Goal: Task Accomplishment & Management: Manage account settings

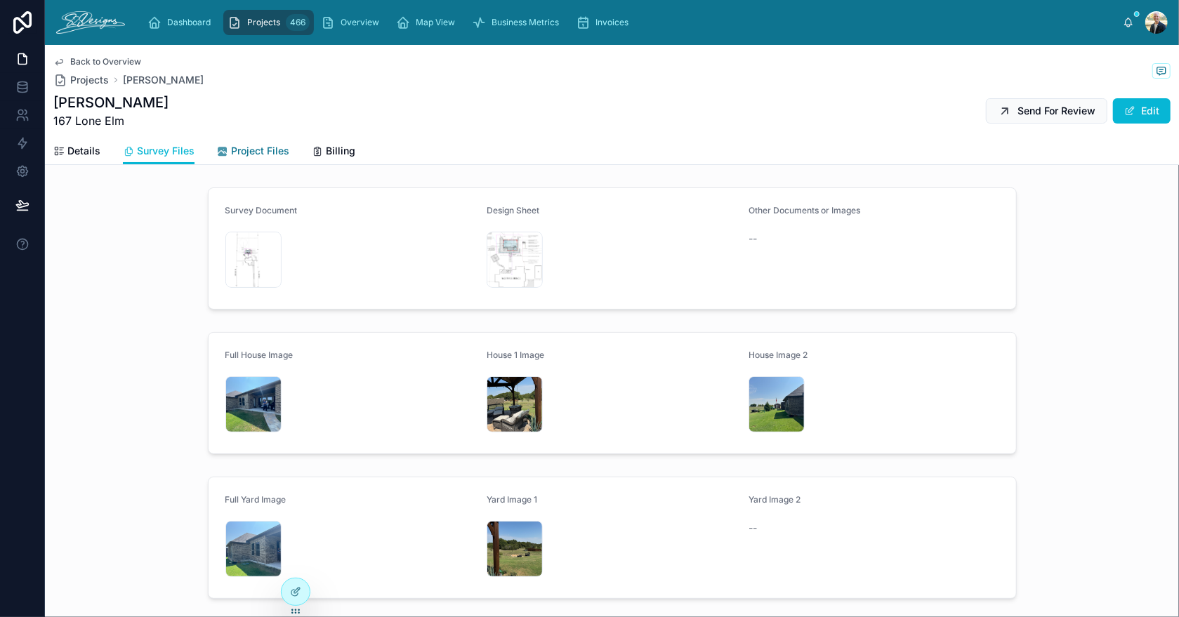
click at [268, 151] on span "Project Files" at bounding box center [260, 151] width 58 height 14
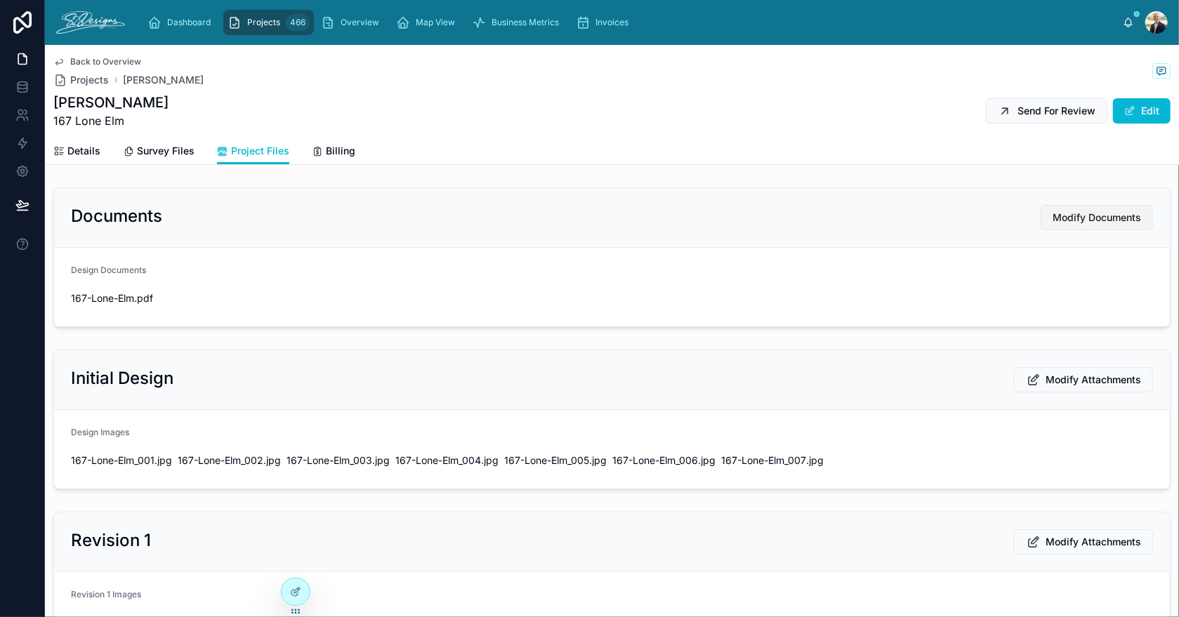
click at [1063, 225] on button "Modify Documents" at bounding box center [1096, 217] width 112 height 25
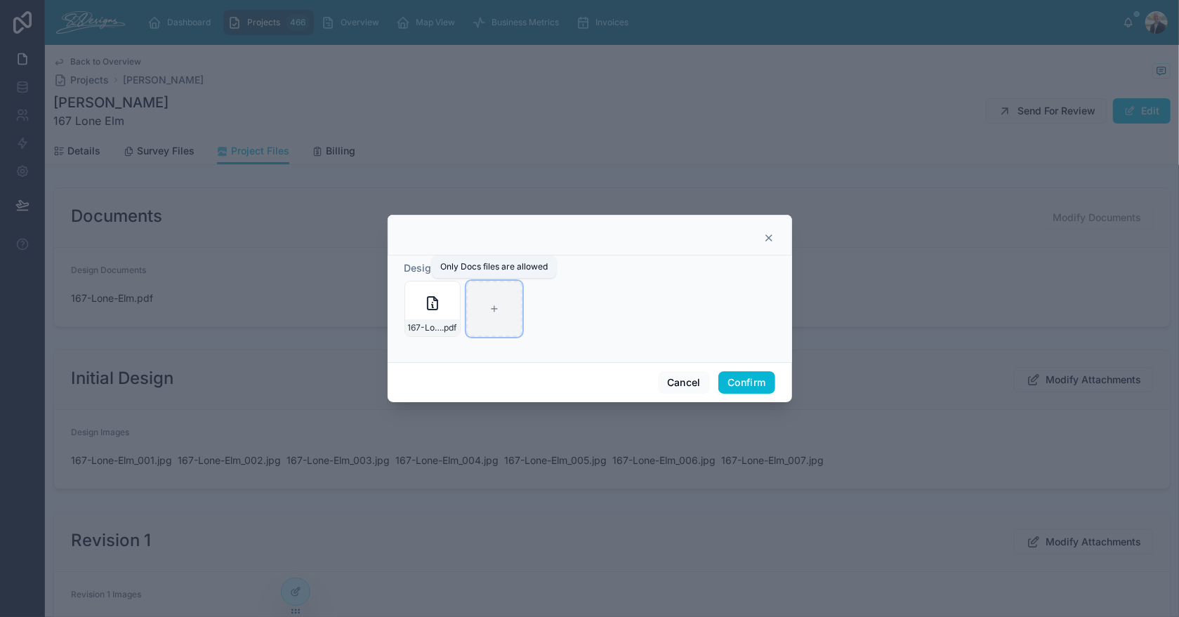
click at [498, 311] on div at bounding box center [494, 309] width 56 height 56
type input "**********"
click at [738, 380] on button "Confirm" at bounding box center [746, 382] width 56 height 22
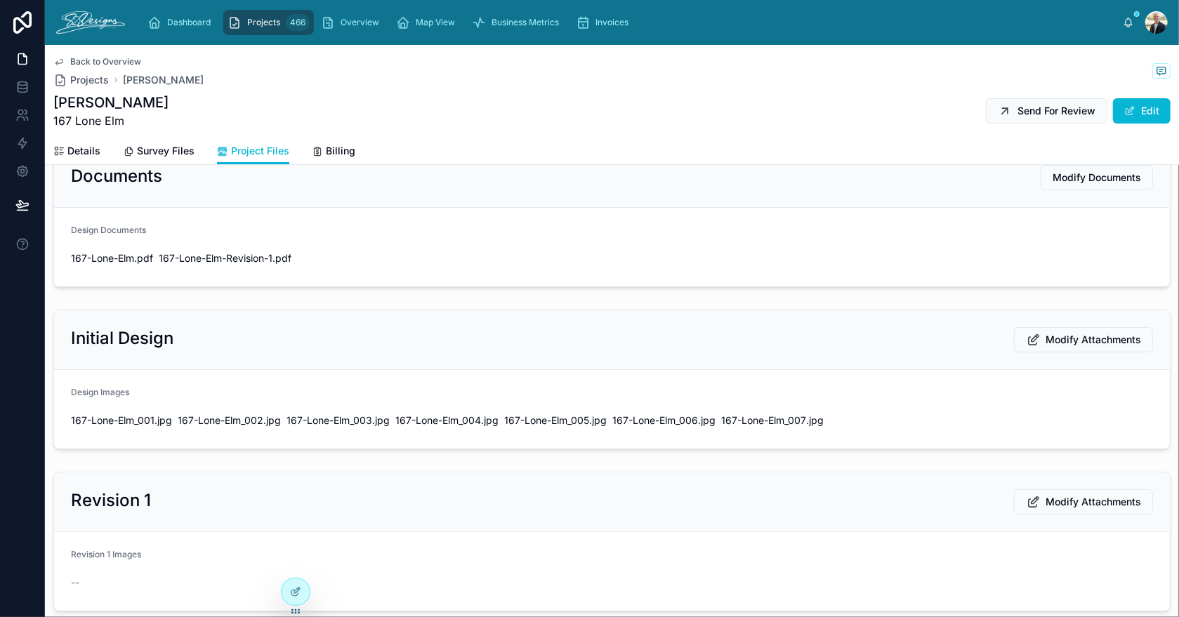
scroll to position [211, 0]
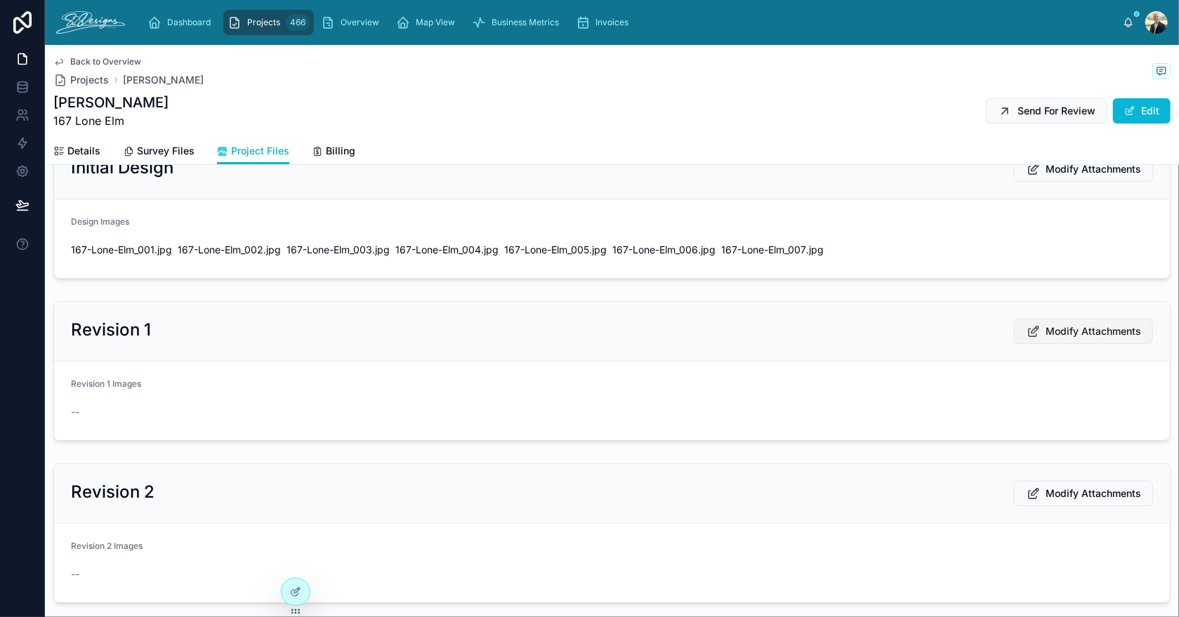
click at [1037, 321] on button "Modify Attachments" at bounding box center [1083, 331] width 139 height 25
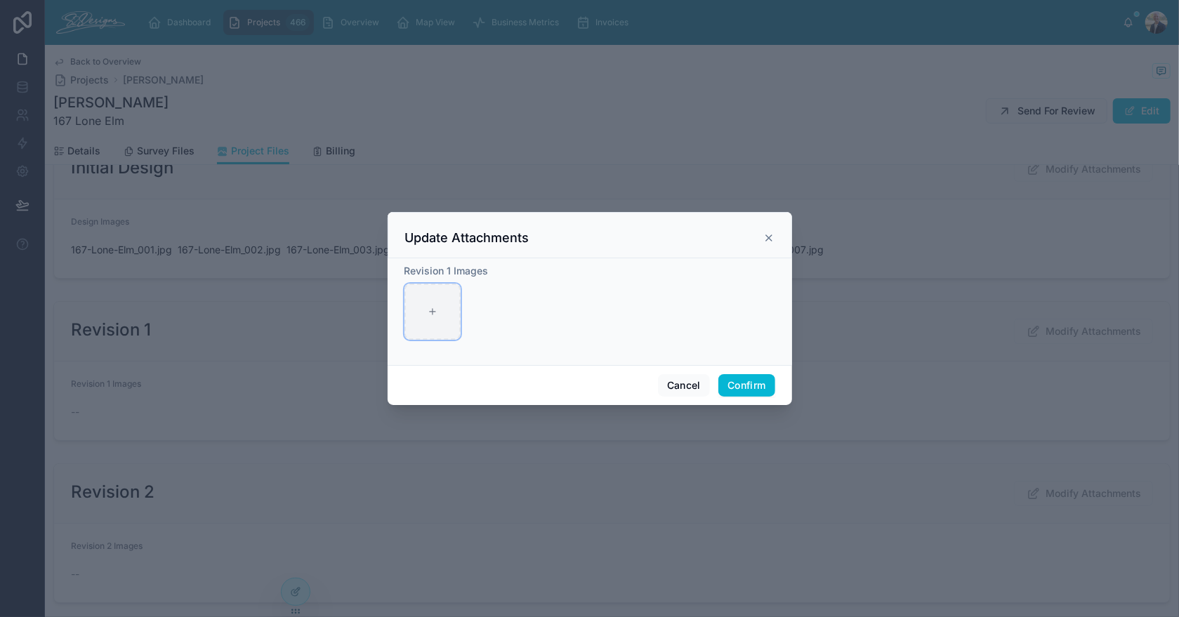
click at [422, 304] on div at bounding box center [432, 312] width 56 height 56
type input "**********"
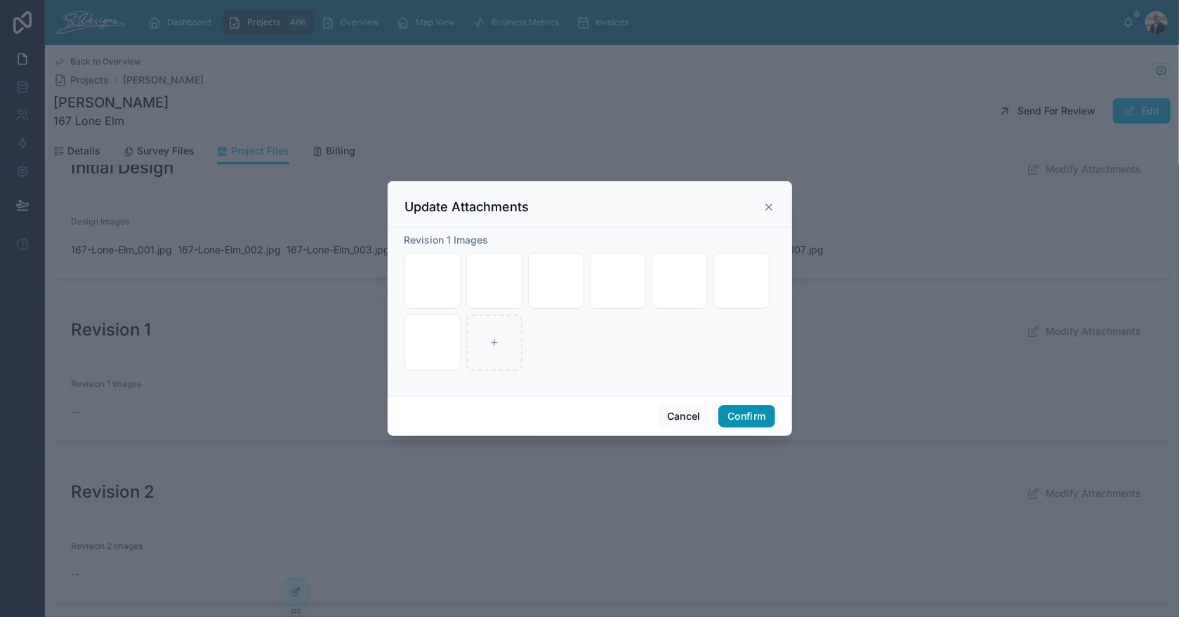
click at [750, 409] on button "Confirm" at bounding box center [746, 416] width 56 height 22
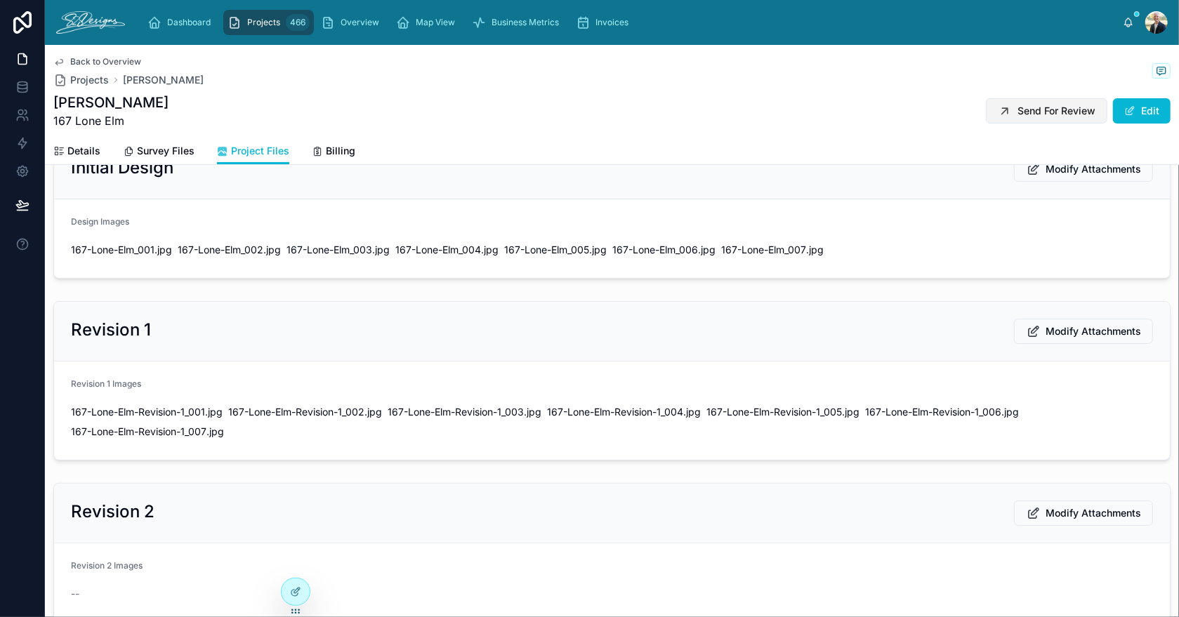
click at [1006, 105] on button "Send For Review" at bounding box center [1045, 110] width 121 height 25
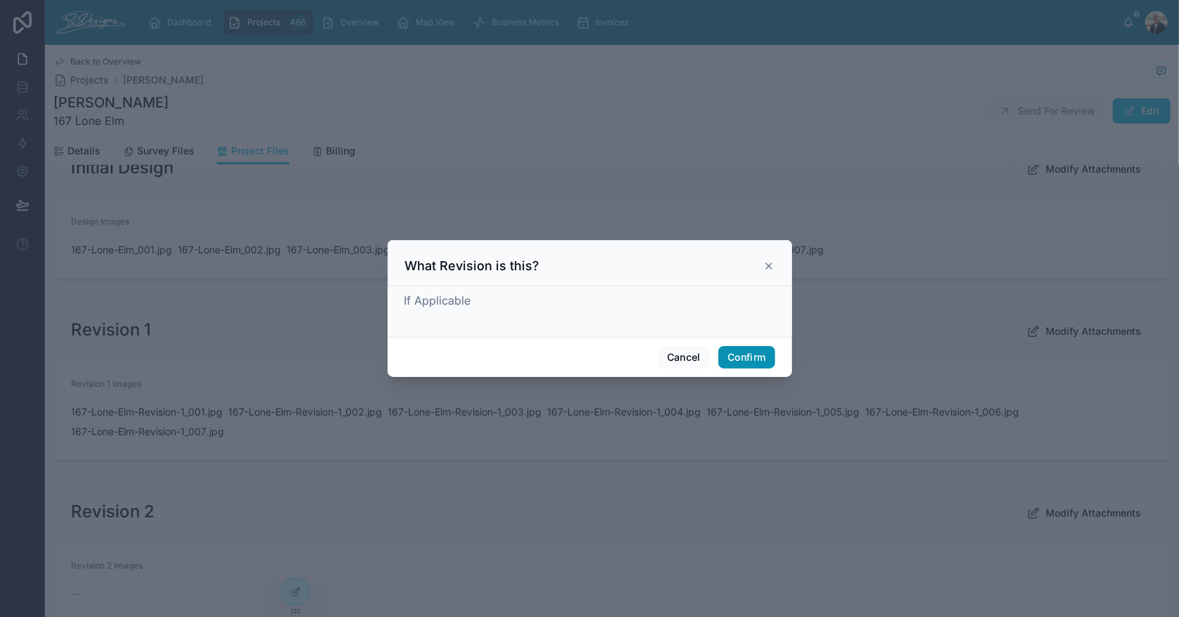
click at [731, 357] on button "Confirm" at bounding box center [746, 357] width 56 height 22
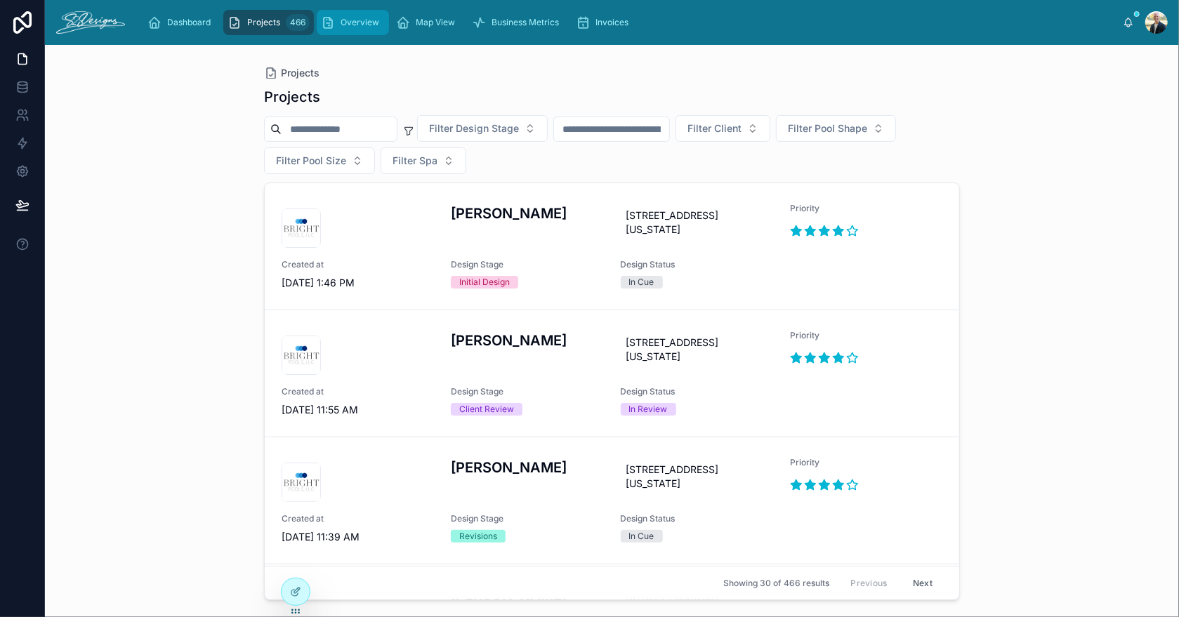
click at [354, 23] on span "Overview" at bounding box center [359, 22] width 39 height 11
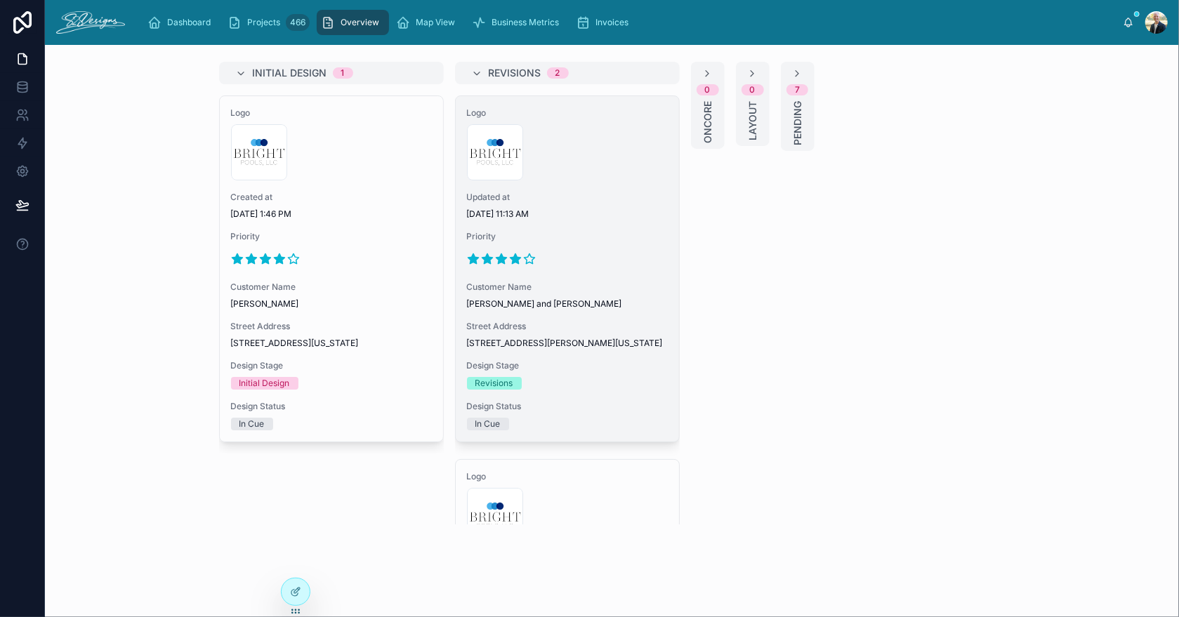
click at [637, 238] on span "Priority" at bounding box center [567, 236] width 201 height 11
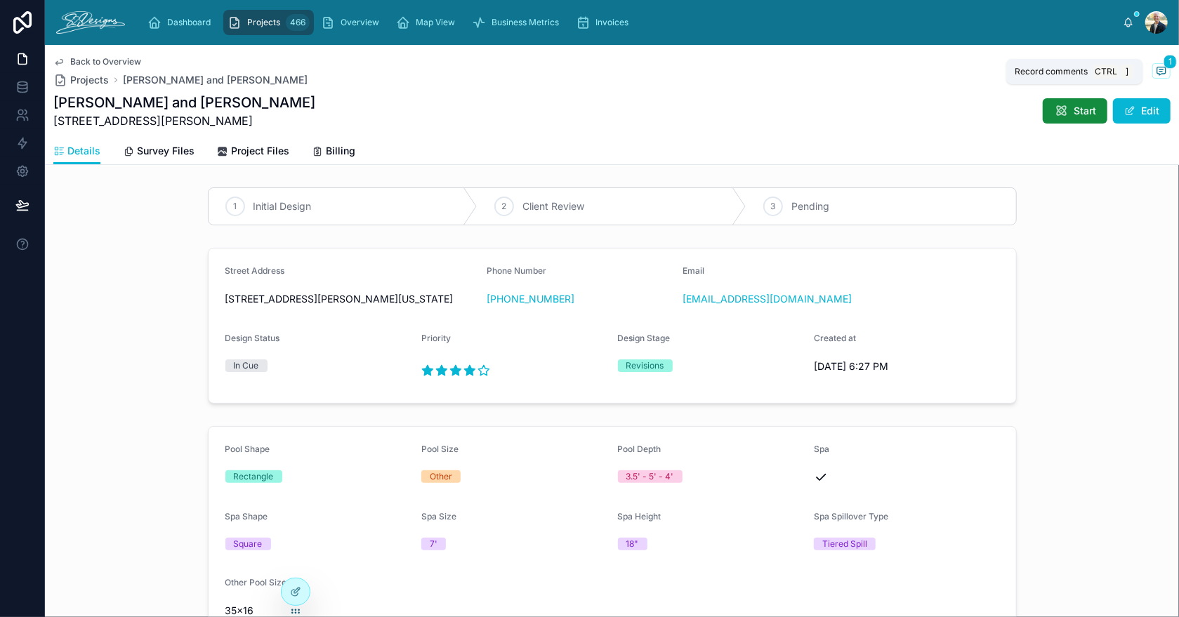
click at [1155, 71] on icon at bounding box center [1160, 70] width 11 height 11
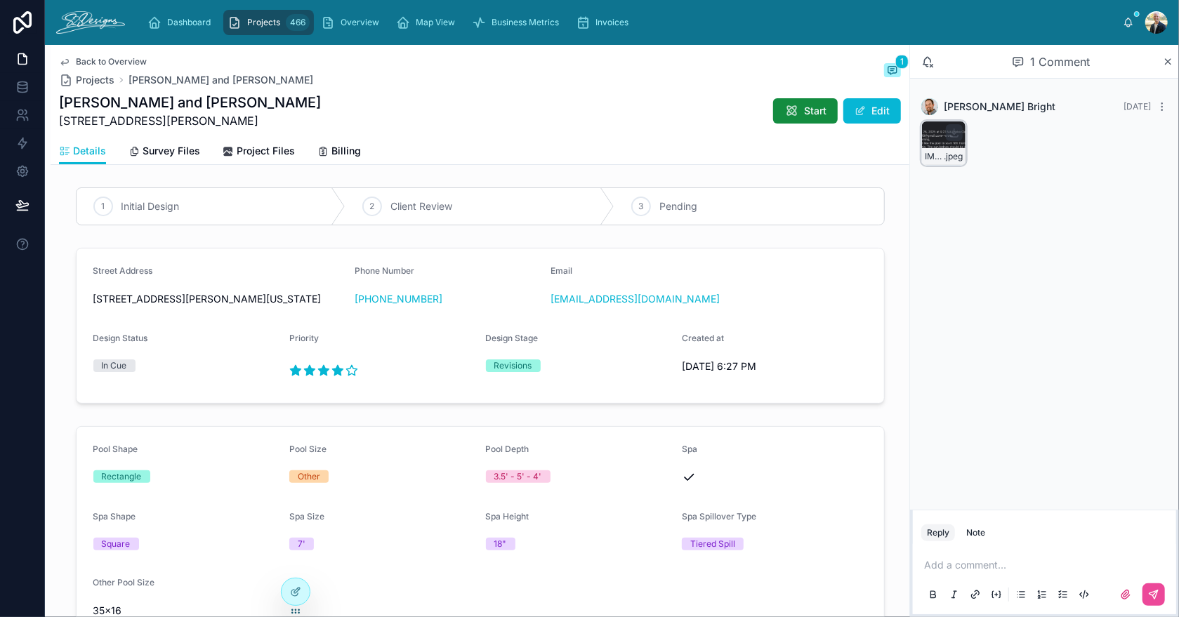
click at [934, 130] on div "IMG_3496 .jpeg" at bounding box center [943, 143] width 45 height 45
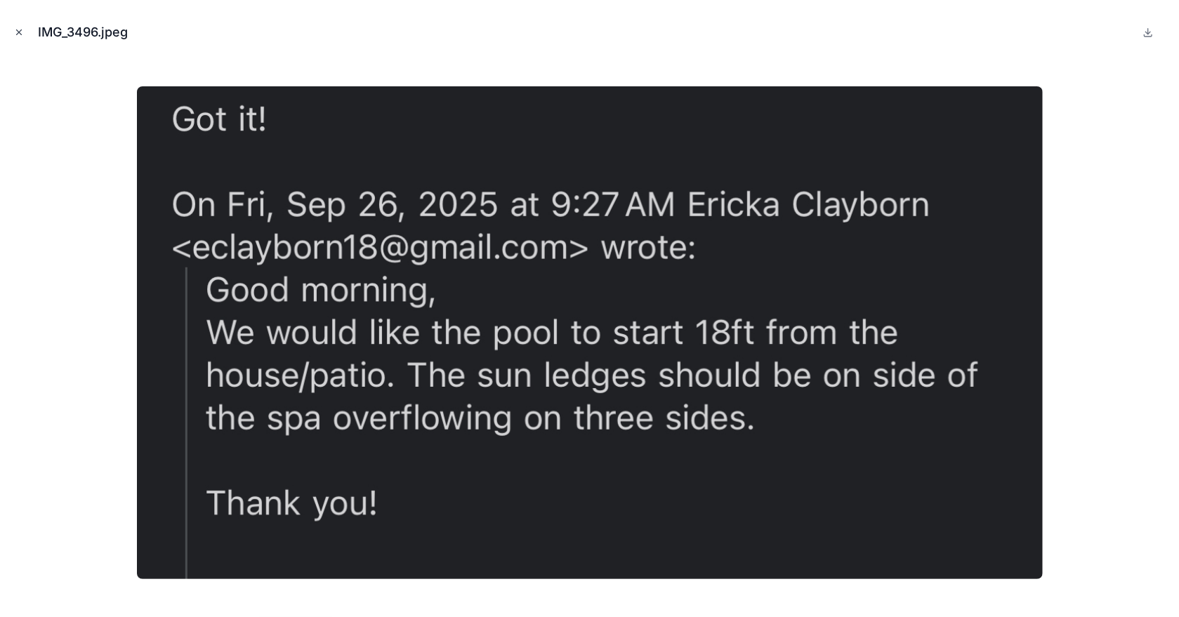
click at [23, 31] on icon "Close modal" at bounding box center [19, 32] width 10 height 10
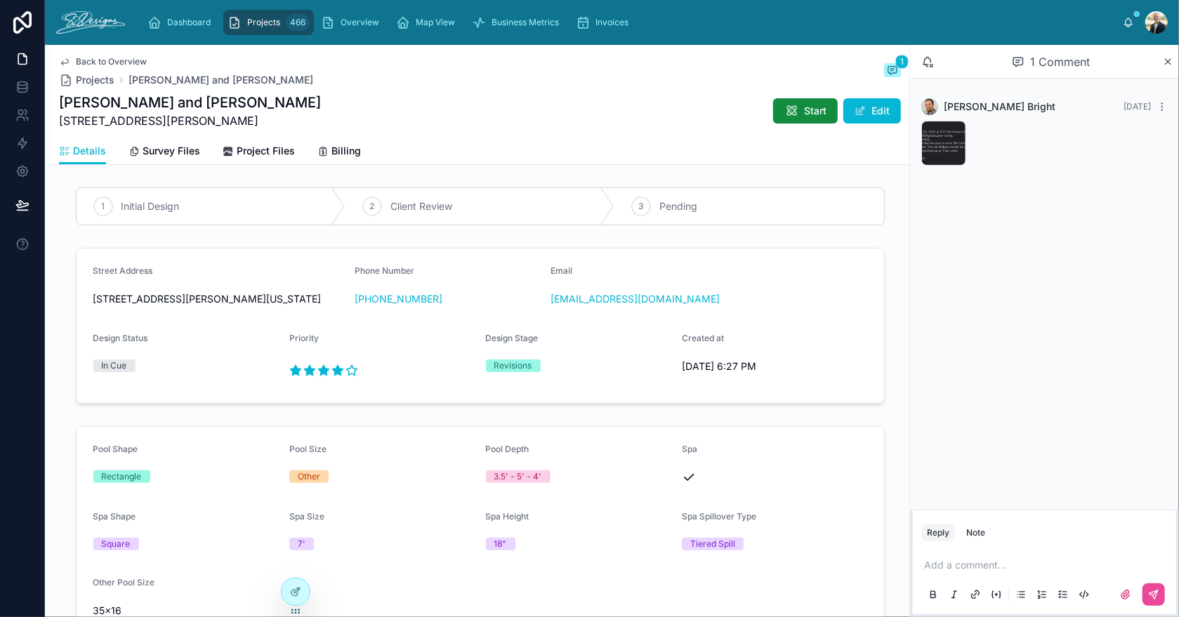
click at [270, 24] on span "Projects" at bounding box center [263, 22] width 33 height 11
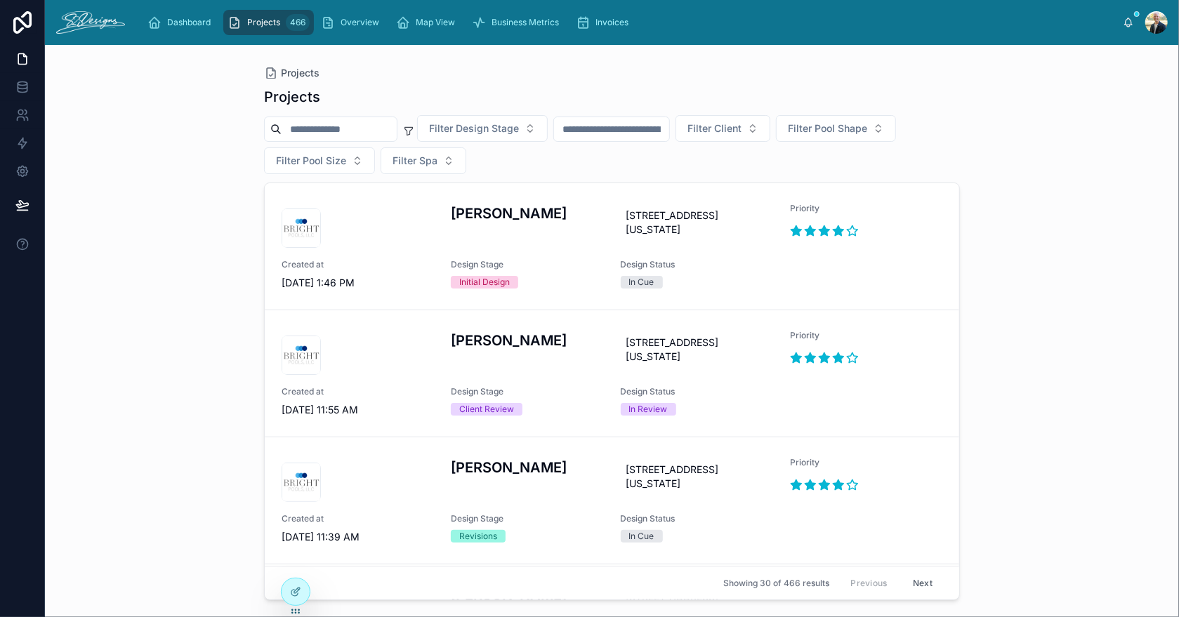
click at [642, 126] on input "text" at bounding box center [611, 129] width 115 height 20
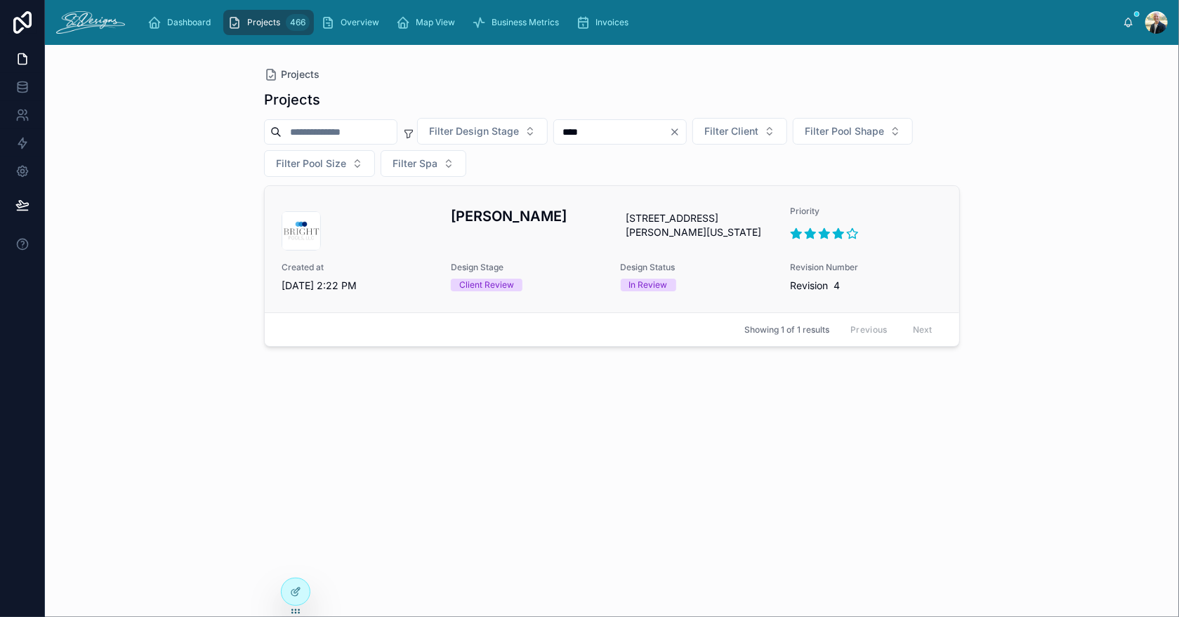
type input "****"
click at [569, 245] on div "[PERSON_NAME]" at bounding box center [527, 228] width 152 height 45
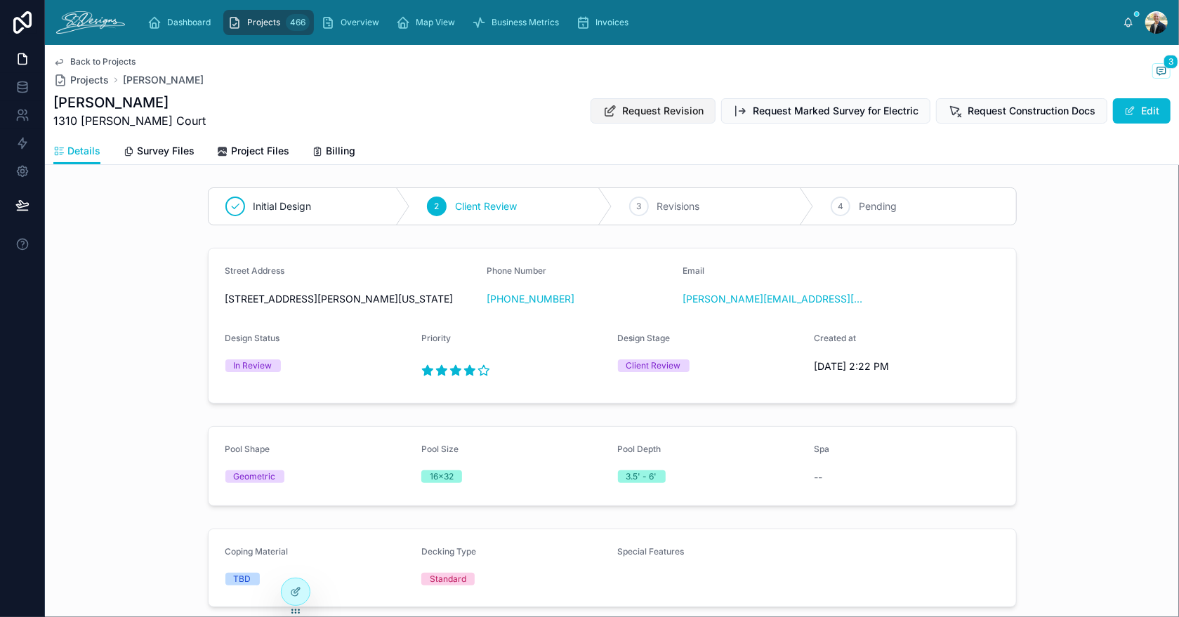
click at [661, 109] on span "Request Revision" at bounding box center [662, 111] width 81 height 14
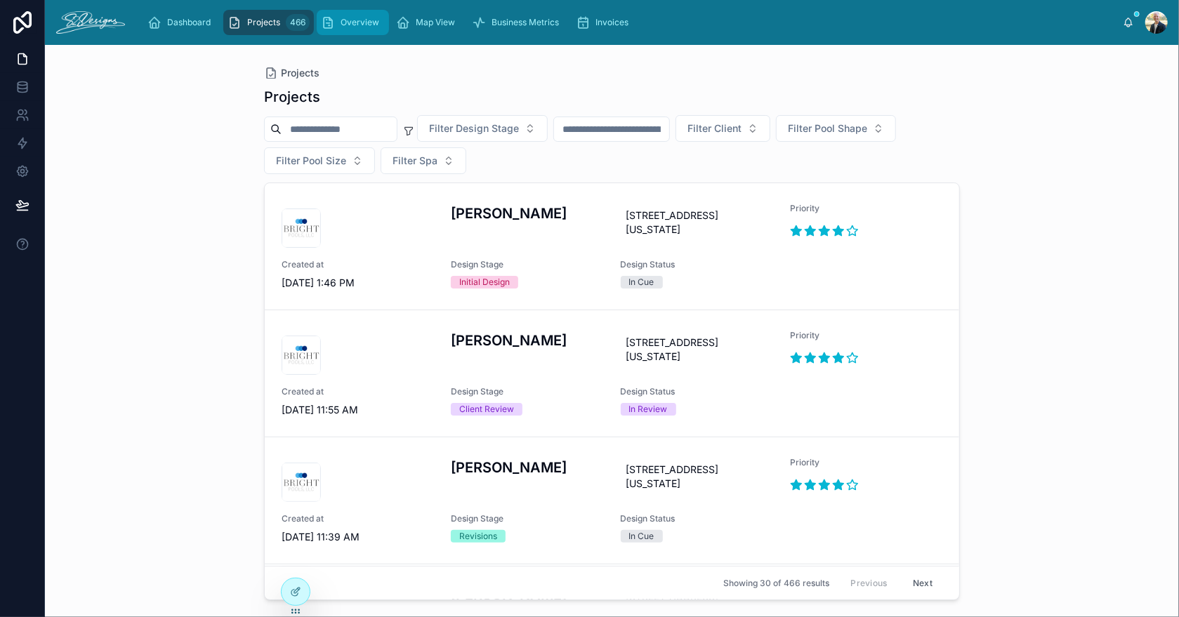
click at [349, 17] on span "Overview" at bounding box center [359, 22] width 39 height 11
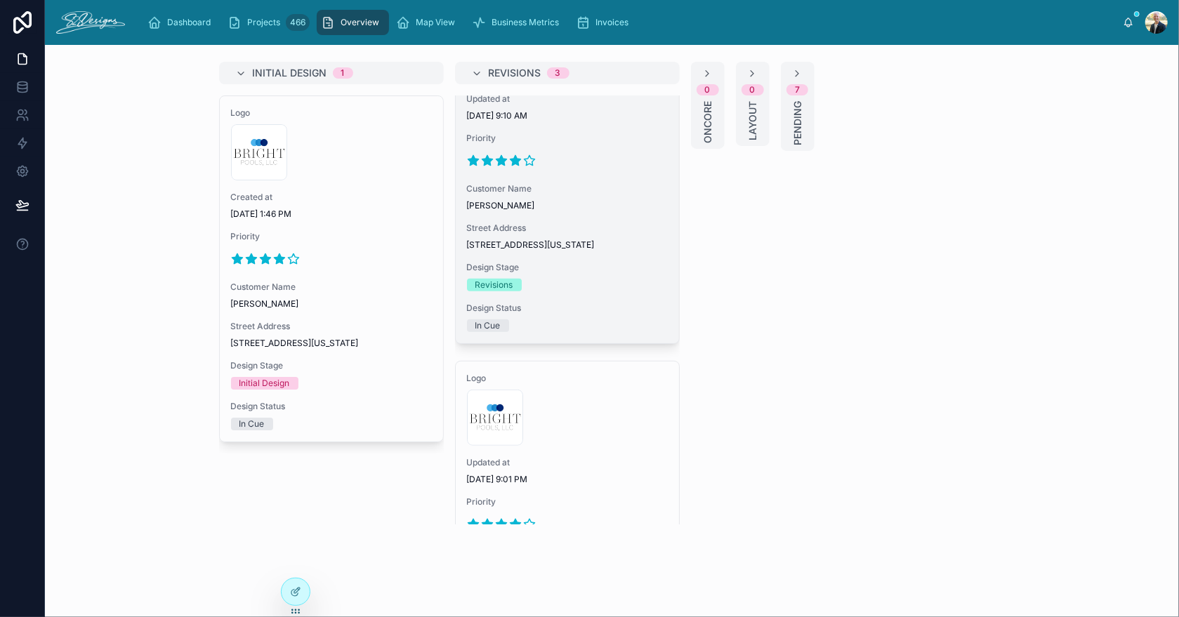
scroll to position [687, 0]
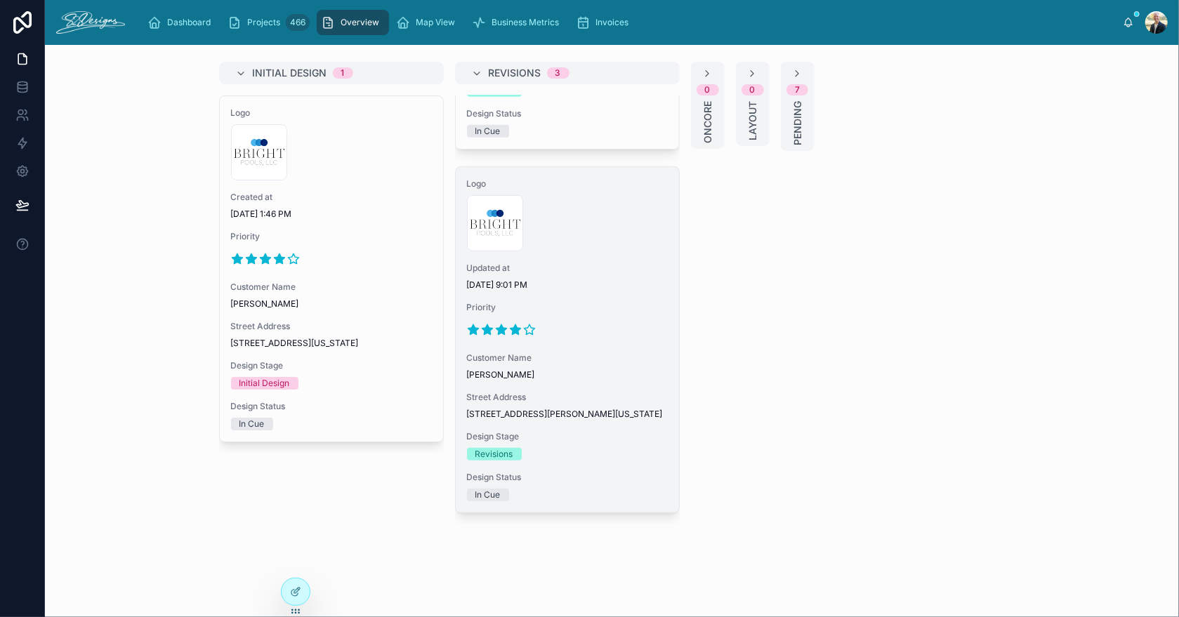
click at [592, 319] on div at bounding box center [567, 330] width 201 height 22
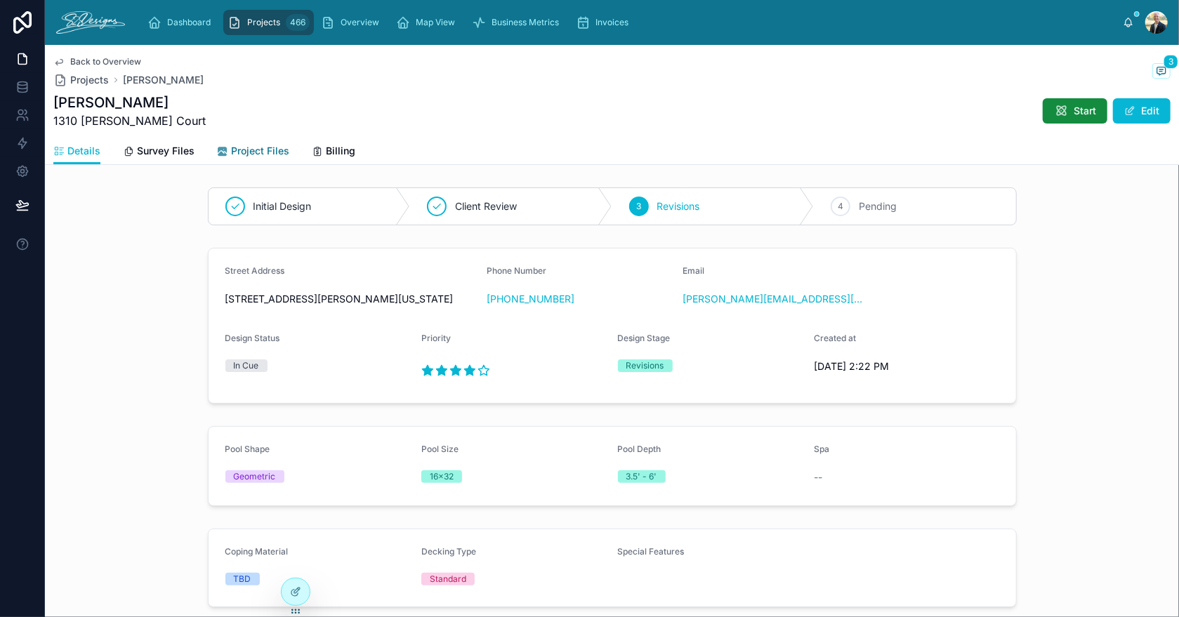
click at [237, 149] on span "Project Files" at bounding box center [260, 151] width 58 height 14
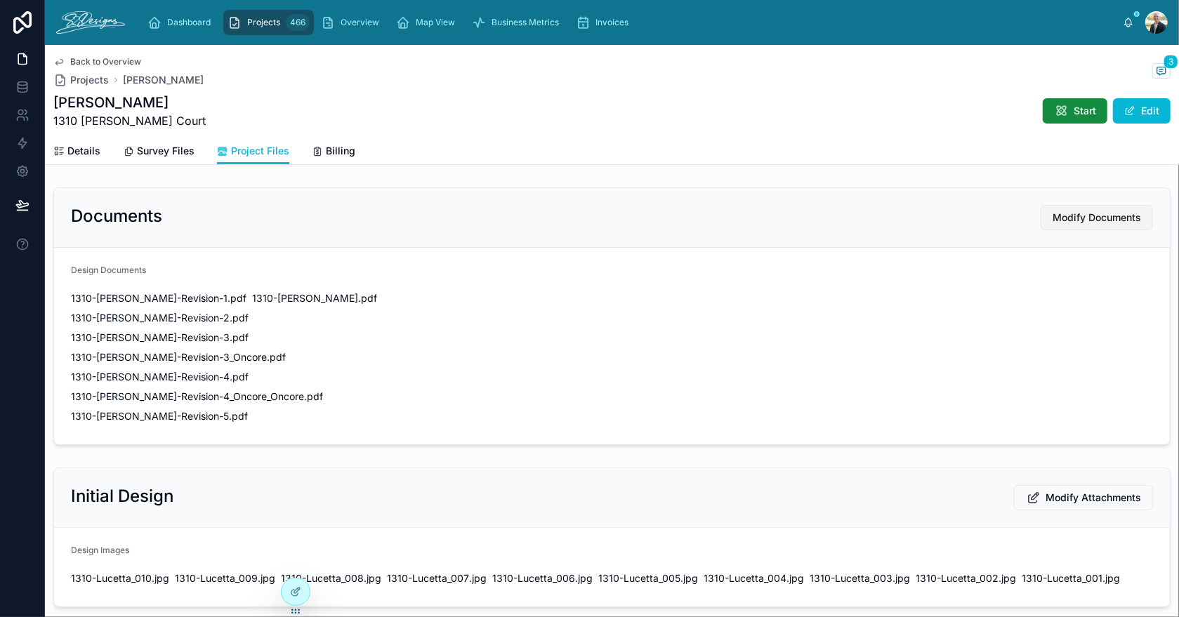
click at [1077, 217] on span "Modify Documents" at bounding box center [1096, 218] width 88 height 14
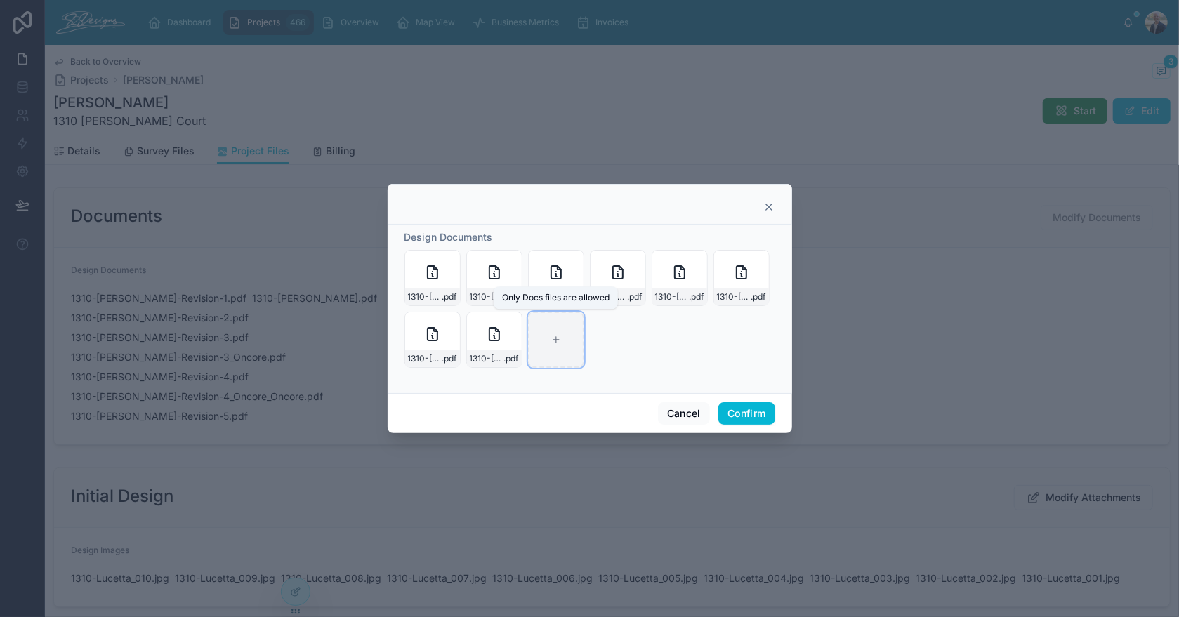
click at [553, 339] on icon at bounding box center [556, 340] width 10 height 10
type input "**********"
click at [744, 404] on button "Confirm" at bounding box center [746, 413] width 56 height 22
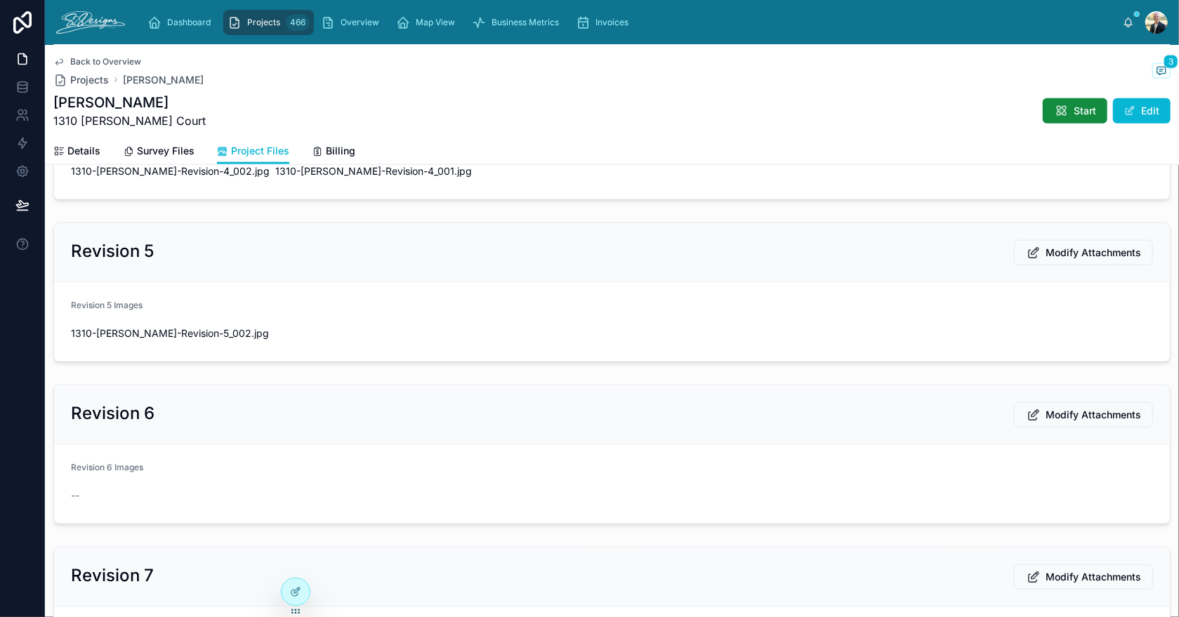
scroll to position [1193, 0]
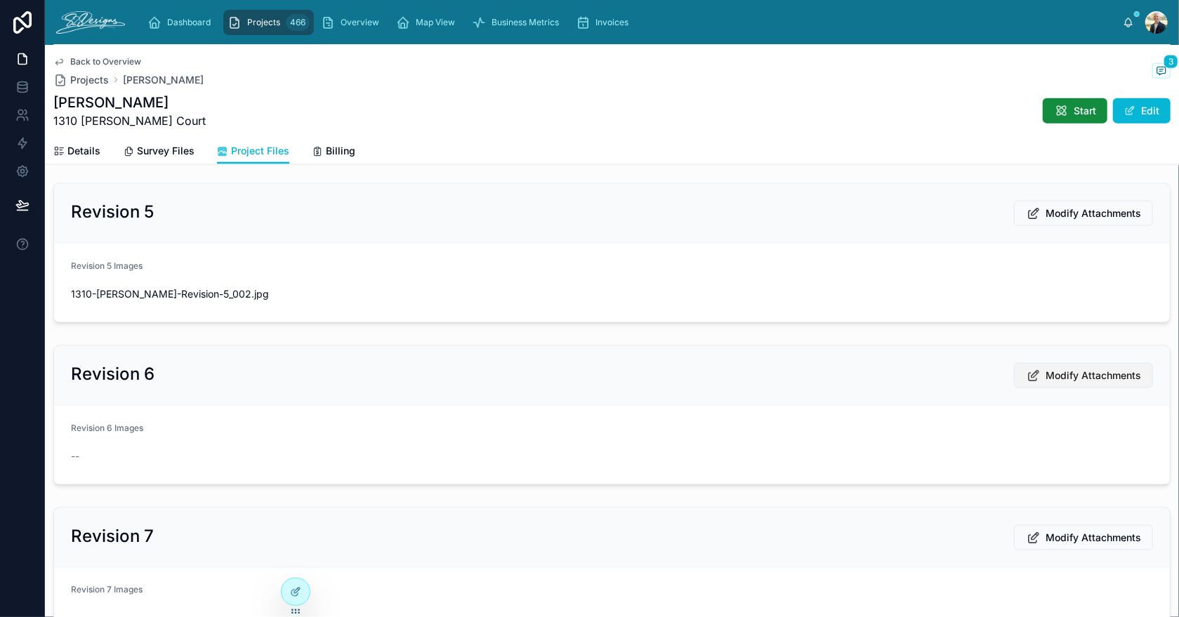
click at [1048, 369] on span "Modify Attachments" at bounding box center [1092, 376] width 95 height 14
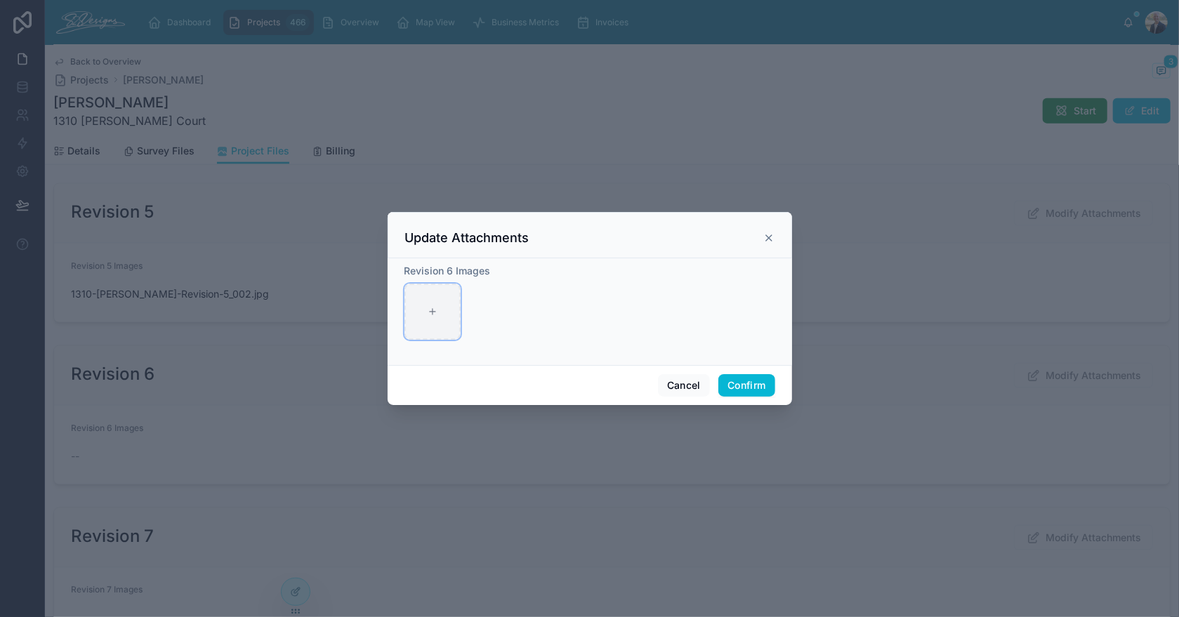
click at [408, 335] on div at bounding box center [432, 312] width 56 height 56
type input "**********"
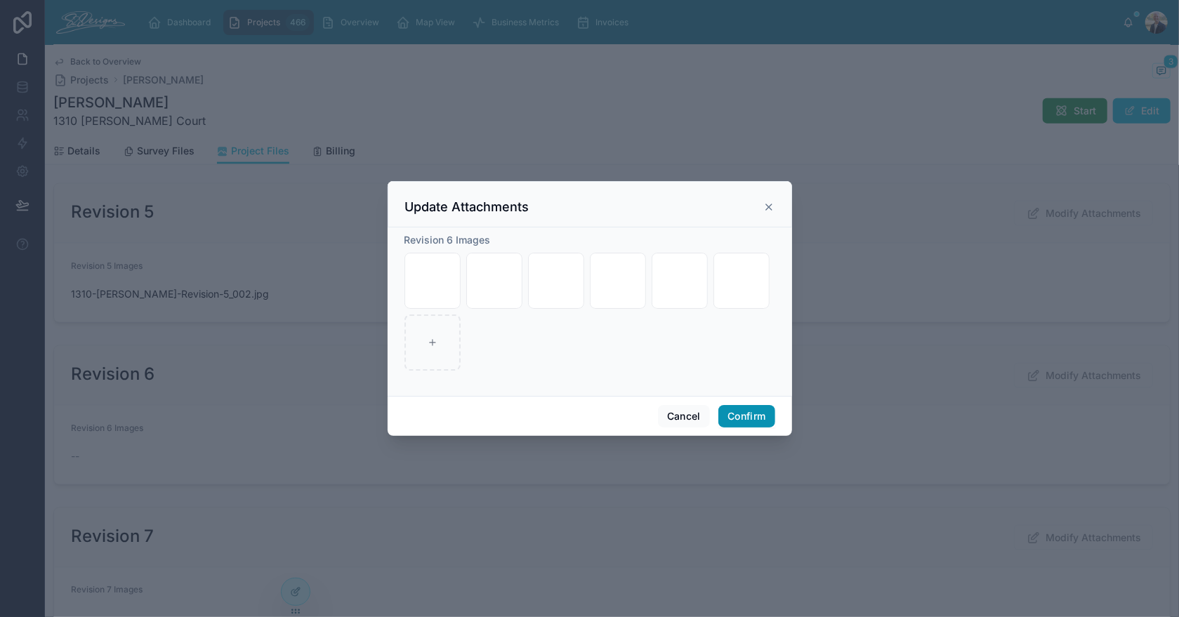
click at [743, 415] on button "Confirm" at bounding box center [746, 416] width 56 height 22
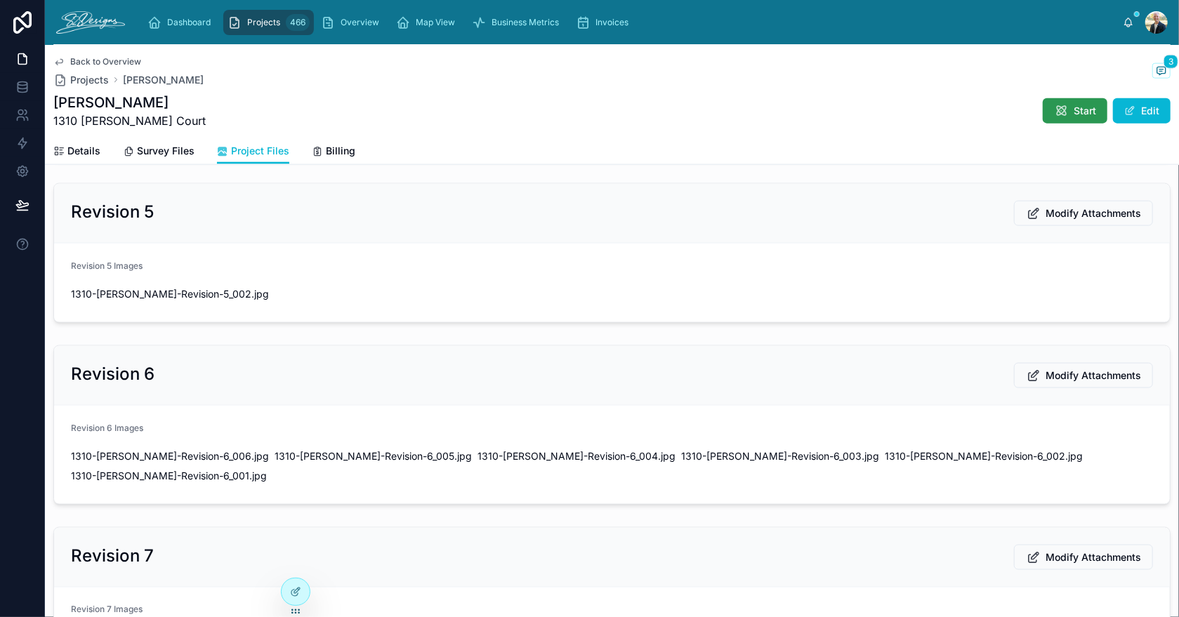
click at [1073, 117] on span "Start" at bounding box center [1084, 111] width 22 height 14
click at [1056, 112] on span "Send For Review" at bounding box center [1056, 111] width 78 height 14
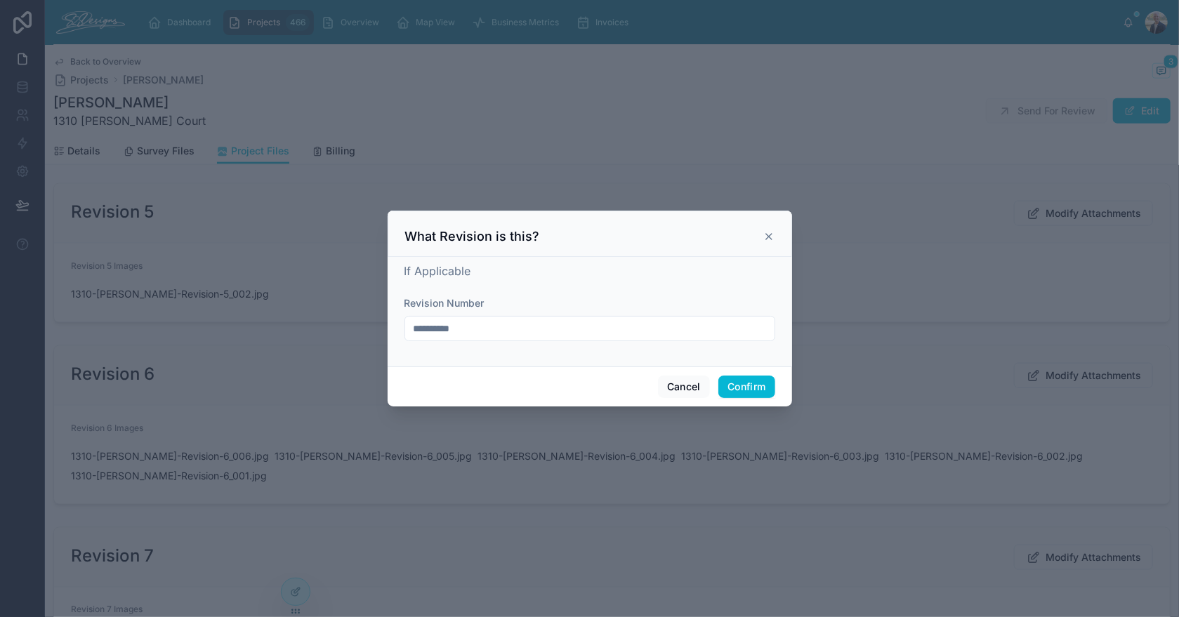
click at [609, 333] on input "**********" at bounding box center [589, 329] width 369 height 20
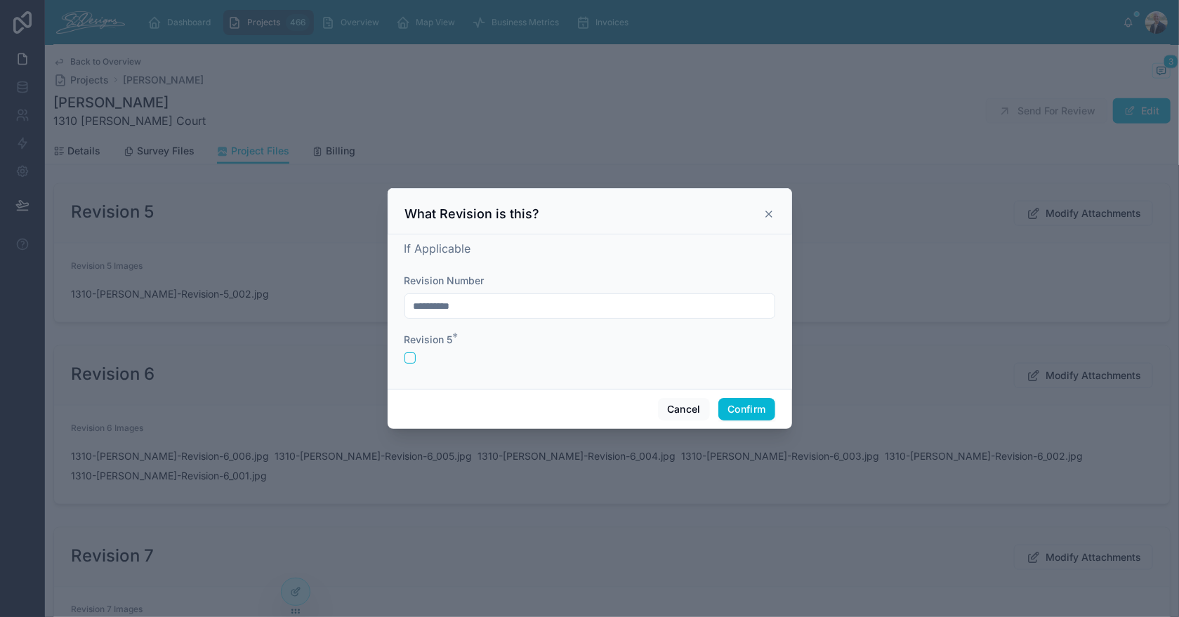
type input "**********"
click at [410, 359] on button "button" at bounding box center [409, 357] width 11 height 11
click at [736, 408] on button "Confirm" at bounding box center [746, 409] width 56 height 22
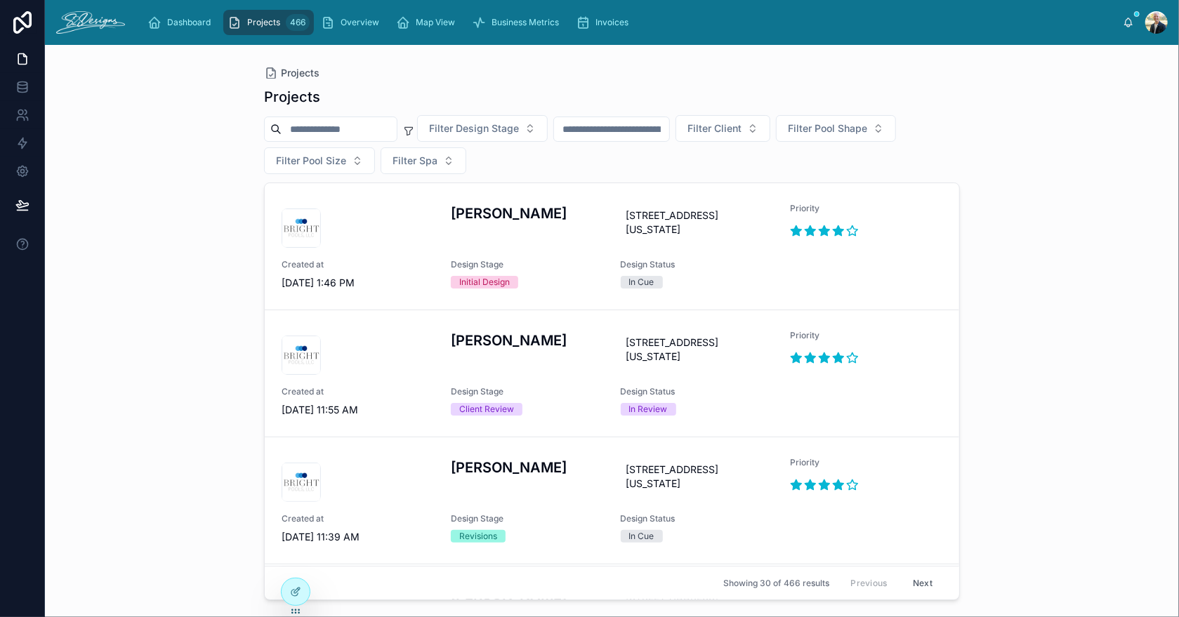
click at [645, 126] on input "text" at bounding box center [611, 129] width 115 height 20
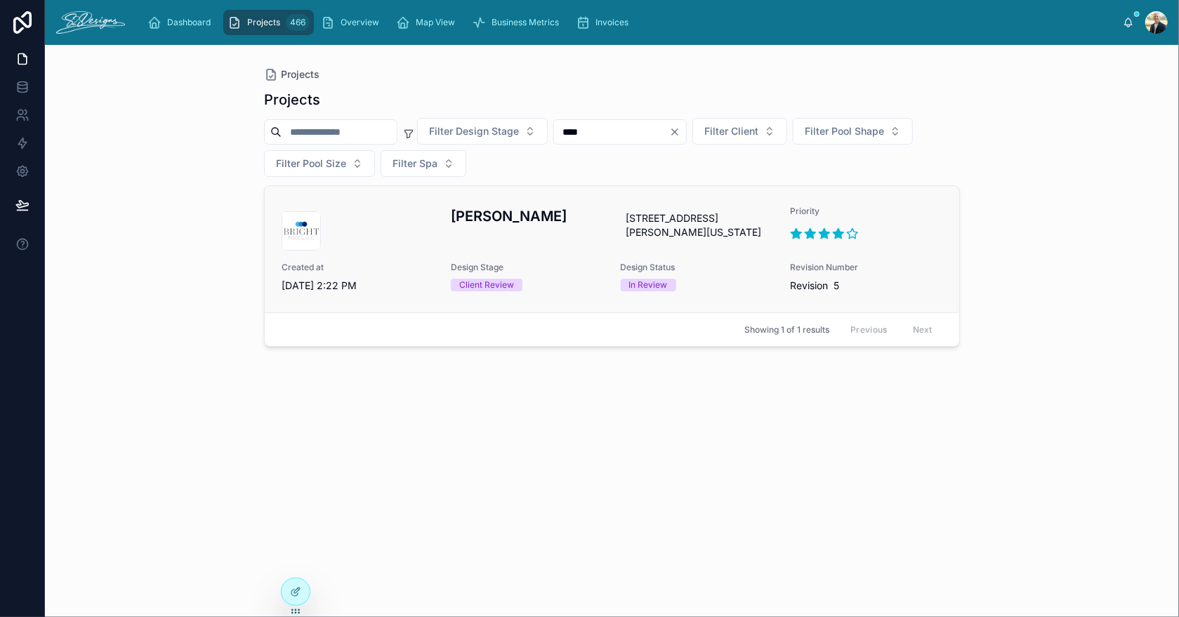
type input "****"
click at [555, 239] on div "[PERSON_NAME]" at bounding box center [527, 228] width 152 height 45
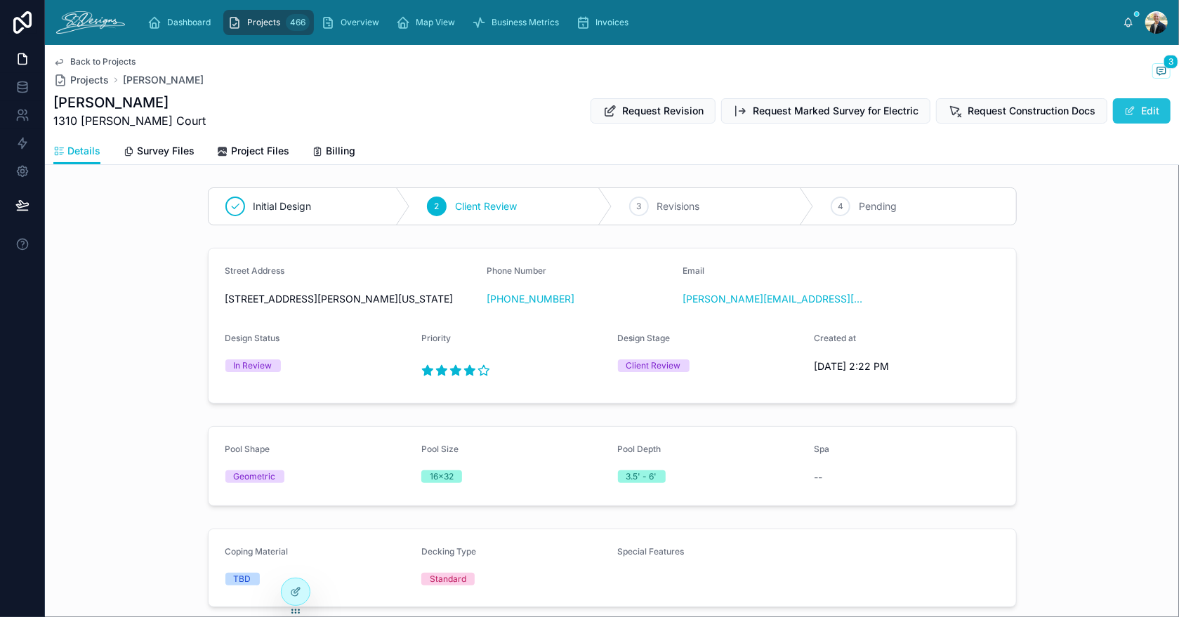
click at [1140, 111] on button "Edit" at bounding box center [1142, 110] width 58 height 25
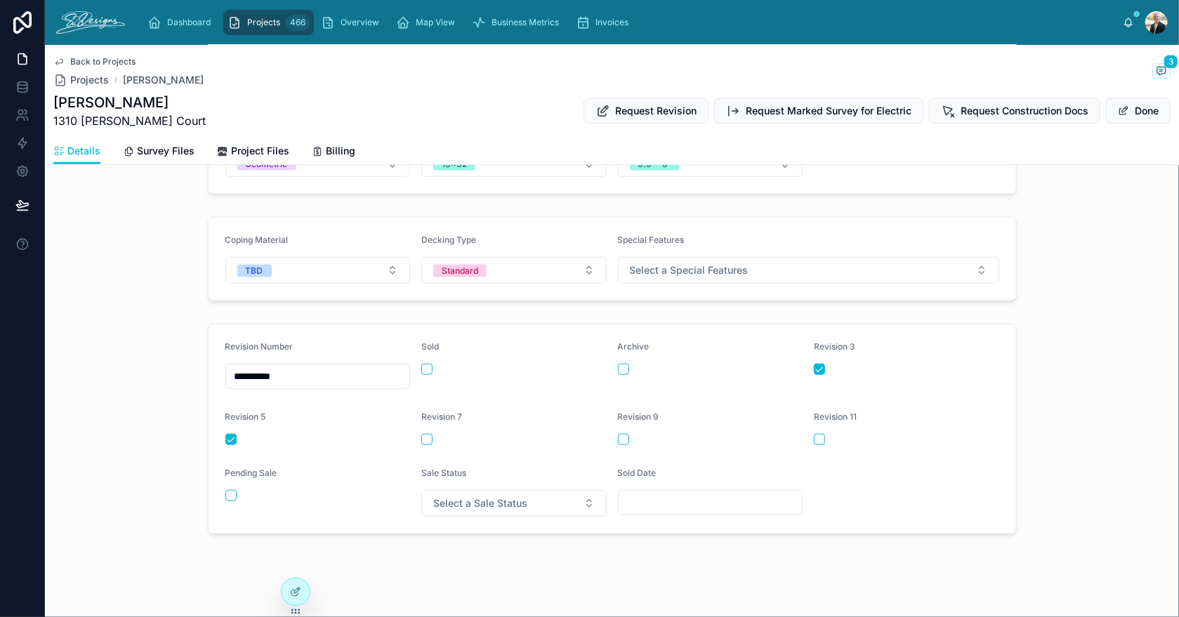
scroll to position [446, 0]
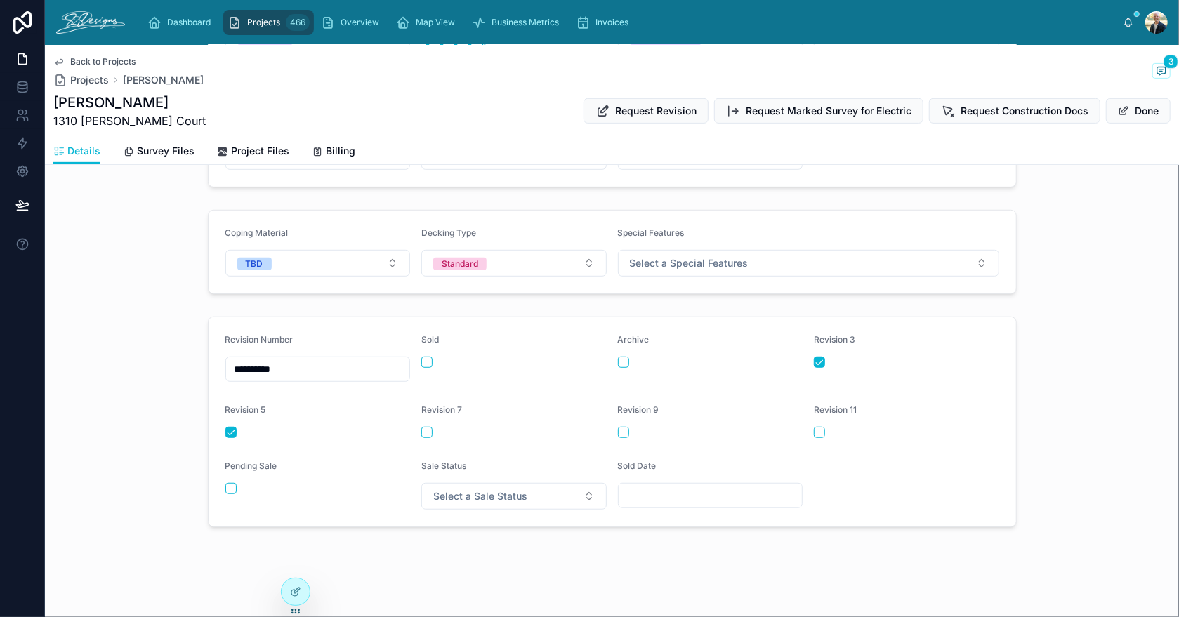
click at [341, 362] on input "**********" at bounding box center [318, 369] width 184 height 20
type input "**********"
click at [764, 449] on form "**********" at bounding box center [611, 421] width 807 height 209
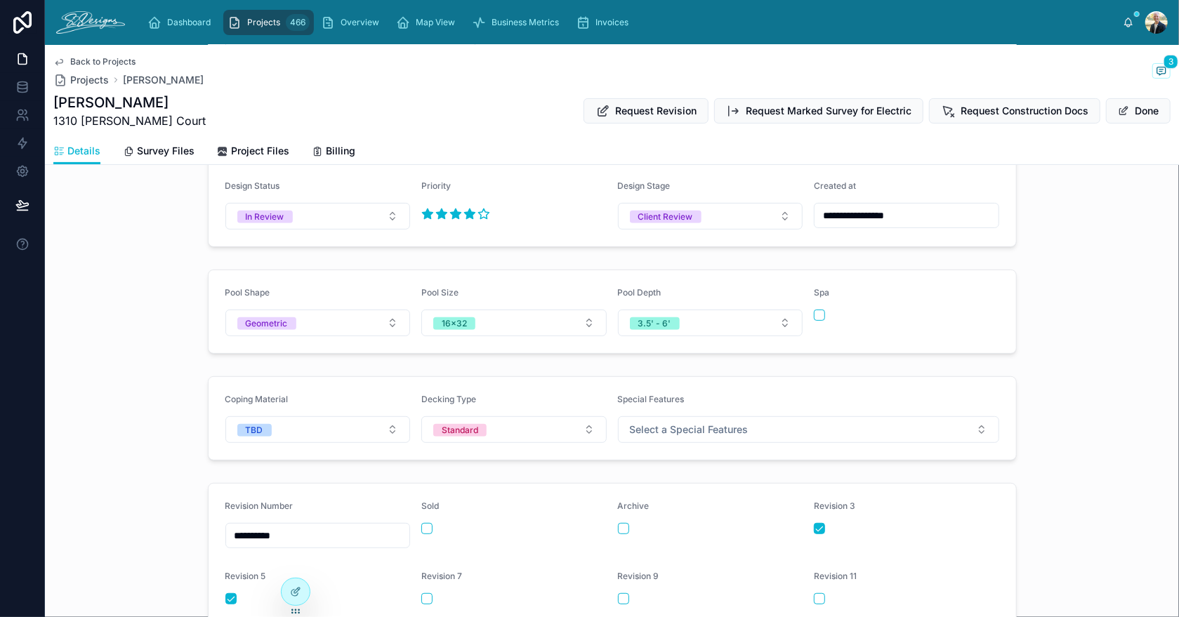
scroll to position [236, 0]
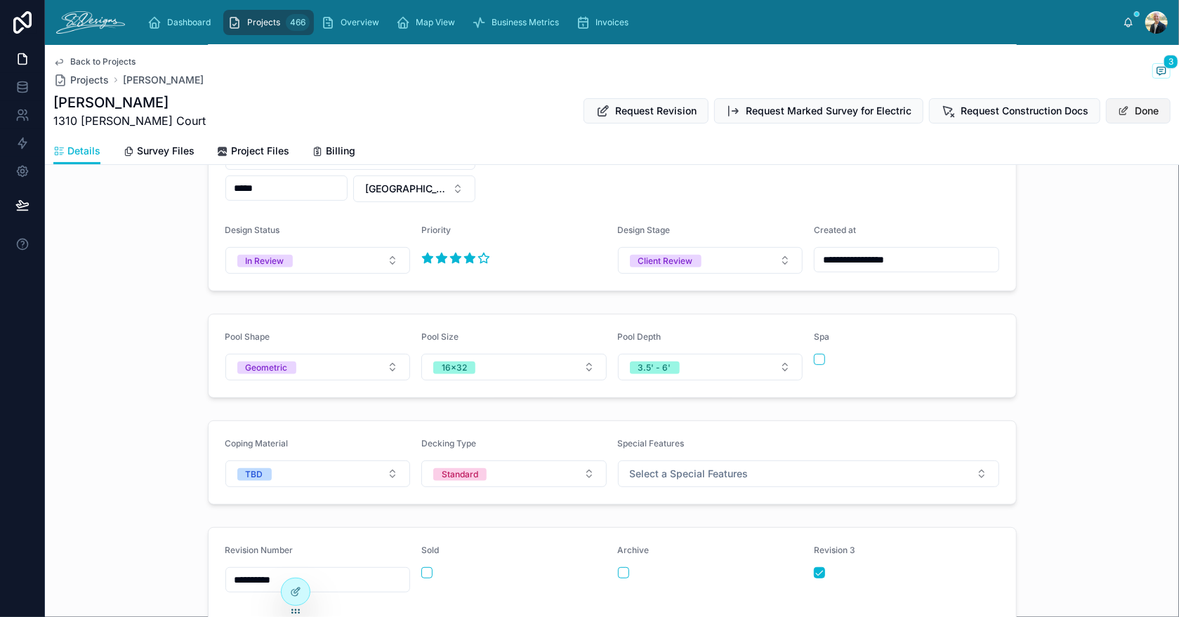
click at [1134, 117] on button "Done" at bounding box center [1138, 110] width 65 height 25
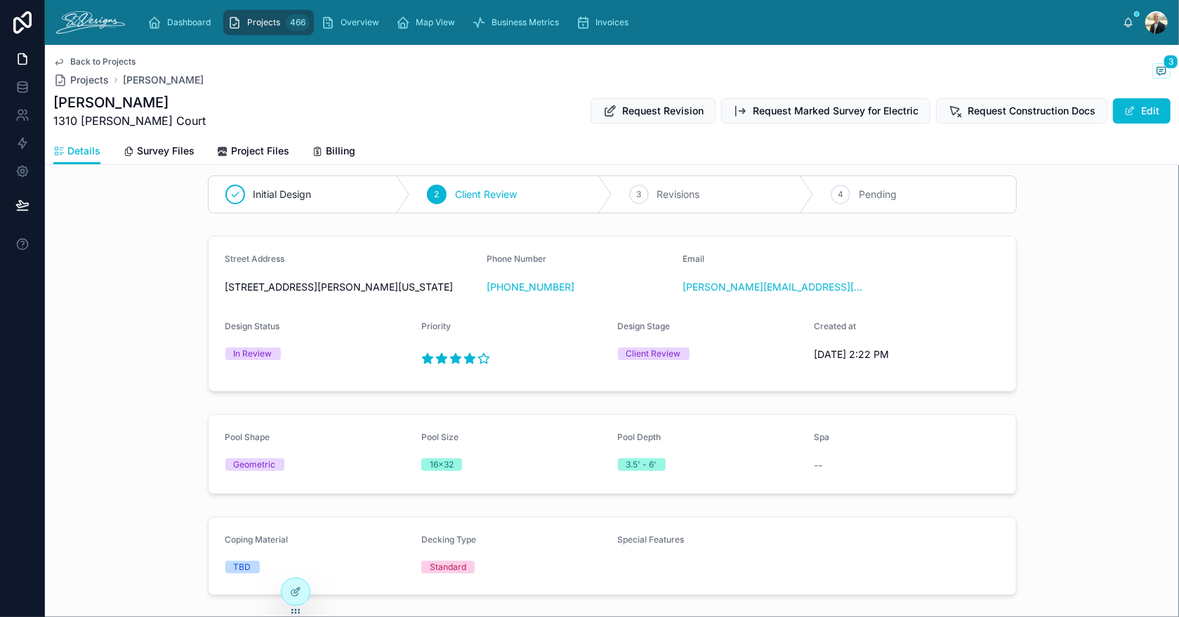
scroll to position [0, 0]
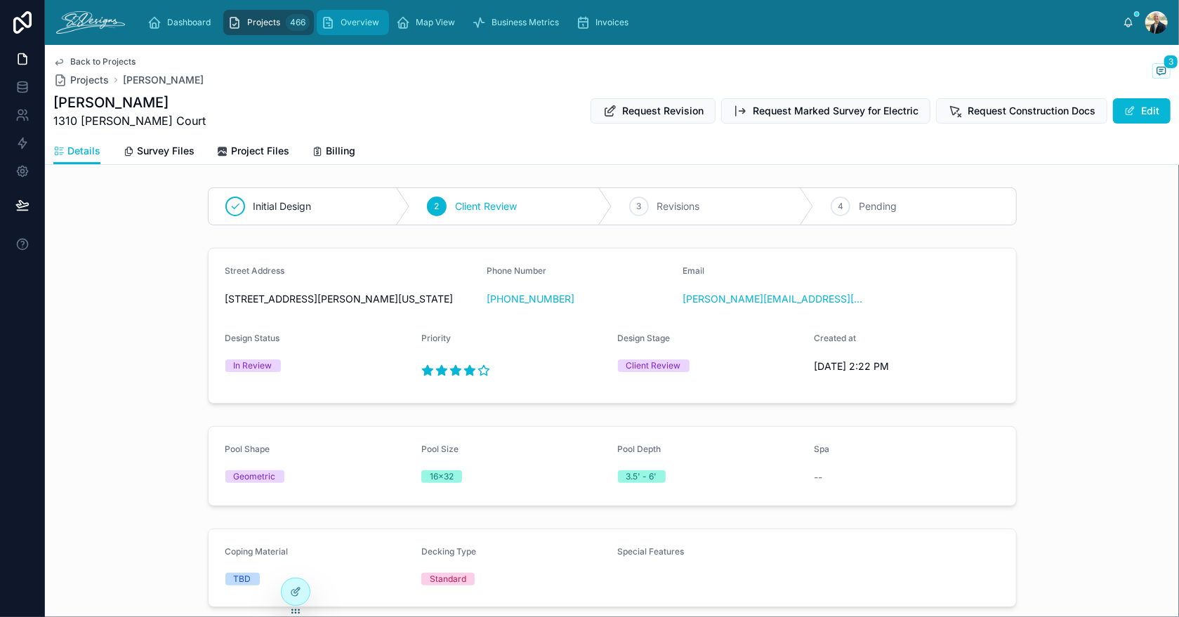
click at [345, 25] on span "Overview" at bounding box center [359, 22] width 39 height 11
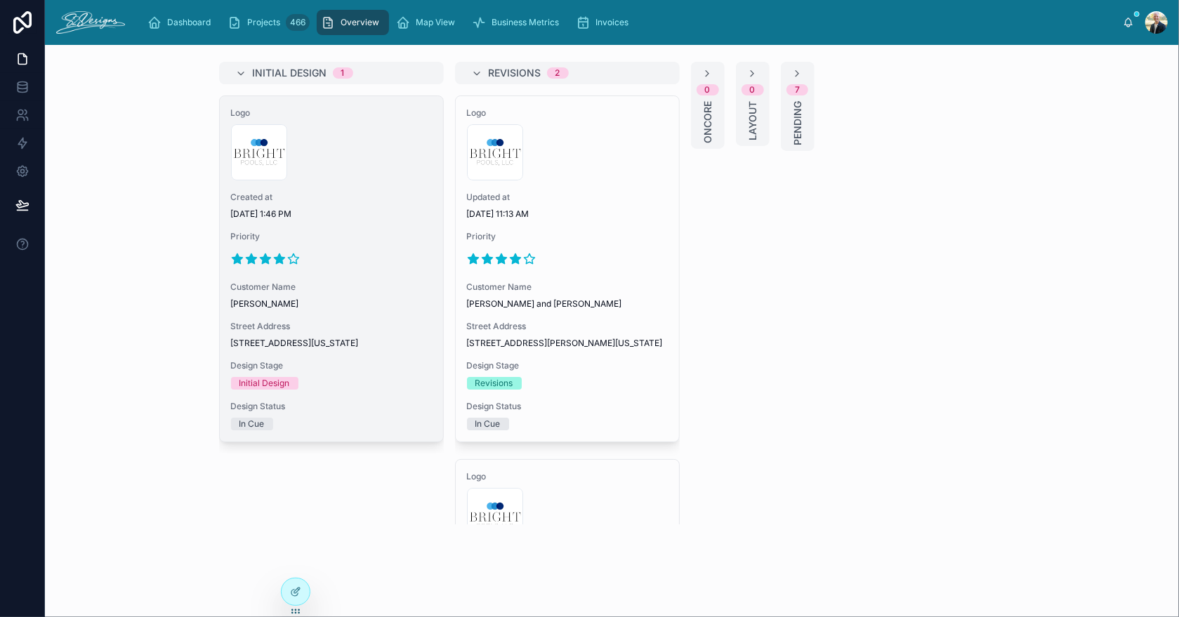
click at [352, 252] on div at bounding box center [331, 259] width 201 height 22
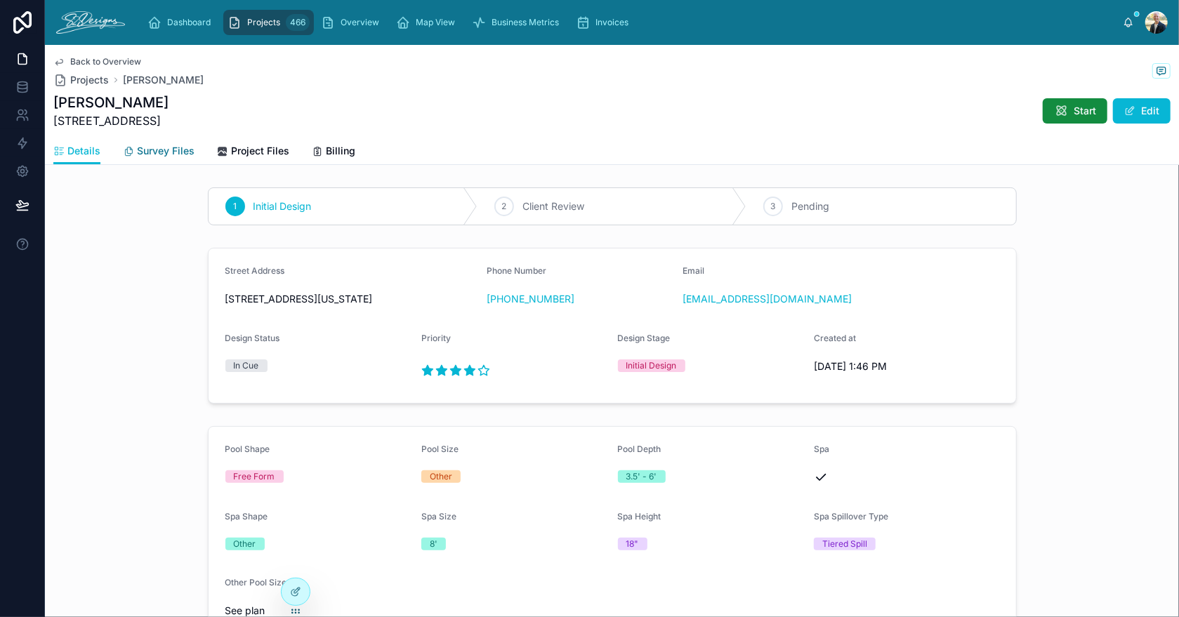
click at [152, 150] on span "Survey Files" at bounding box center [166, 151] width 58 height 14
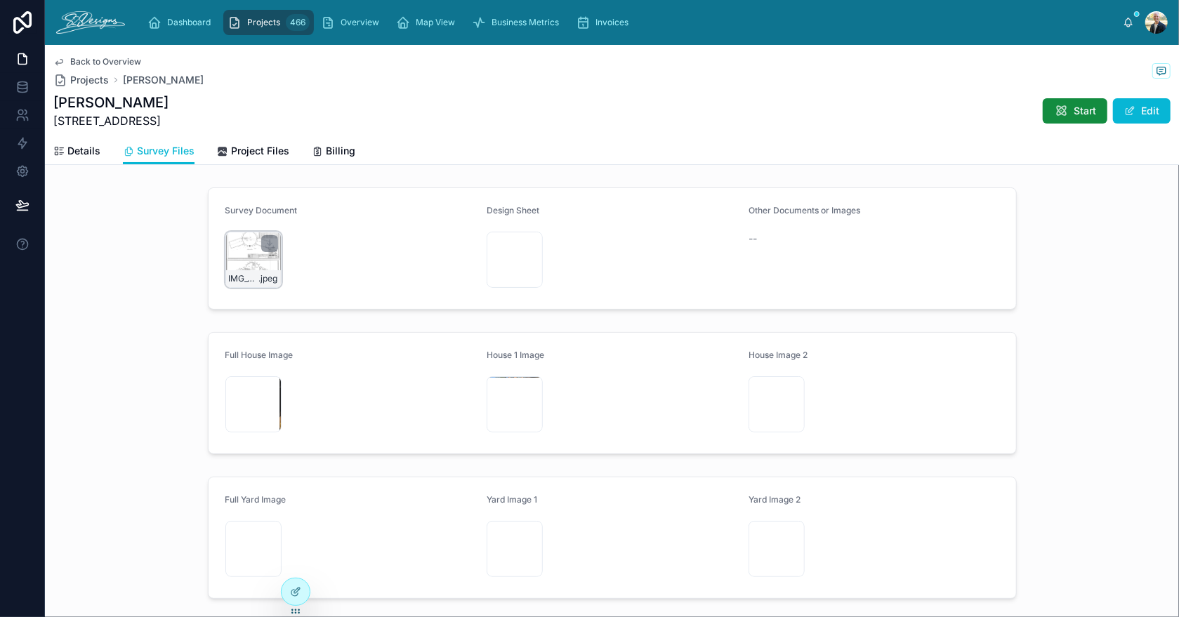
click at [244, 253] on div "IMG_3523 .jpeg" at bounding box center [253, 260] width 56 height 56
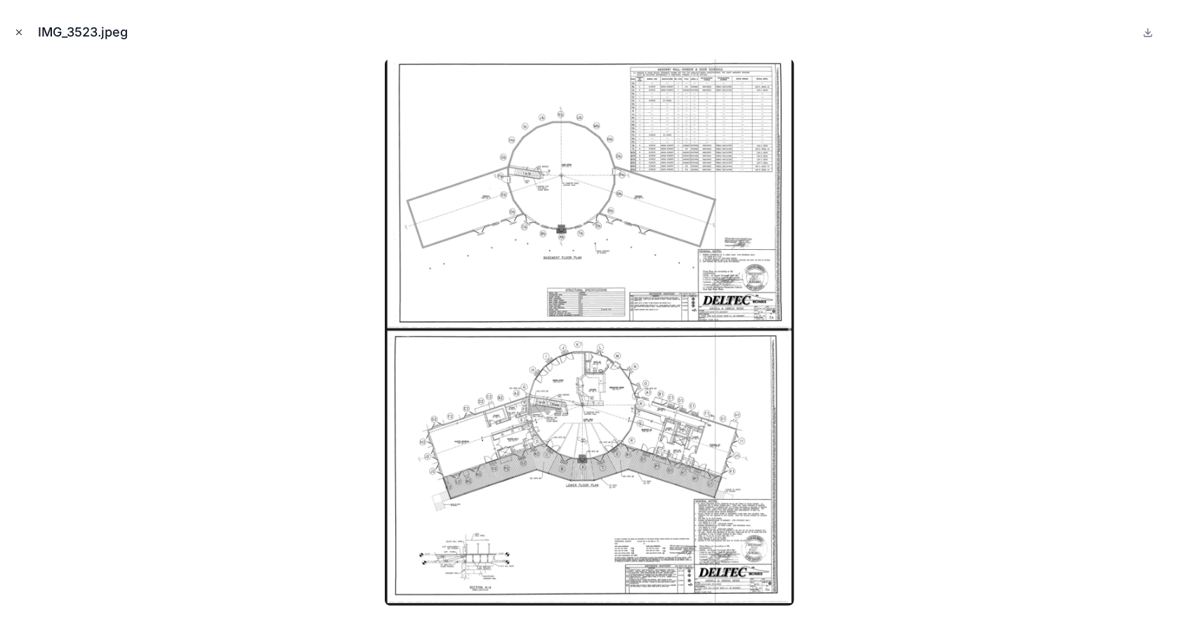
click at [18, 32] on icon "Close modal" at bounding box center [19, 32] width 10 height 10
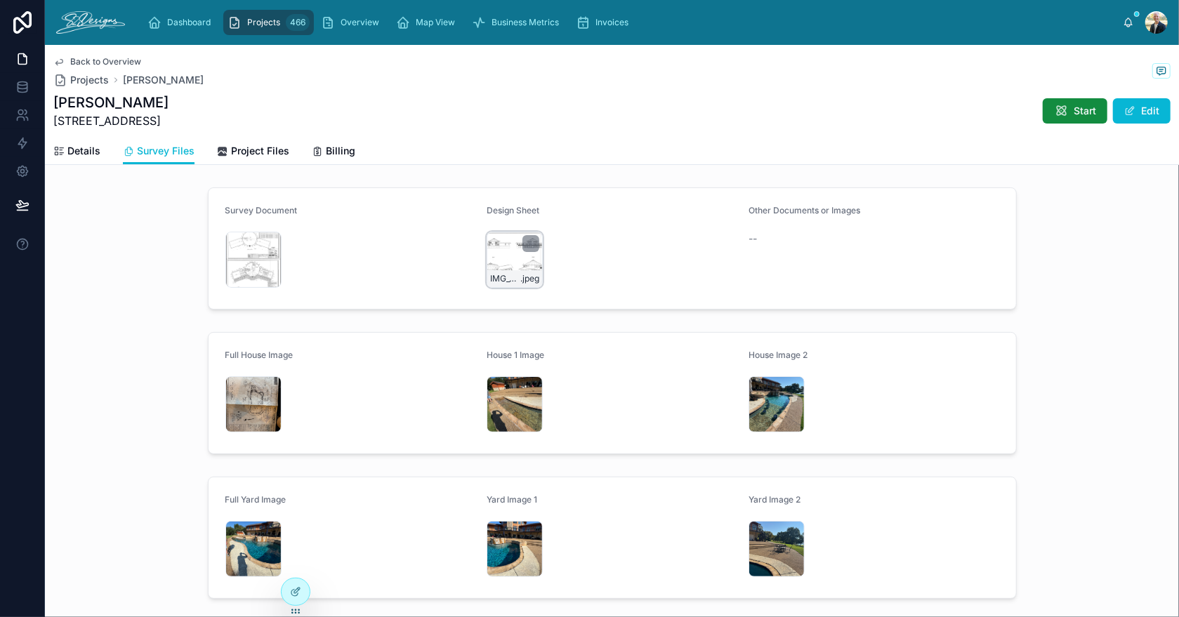
click at [503, 263] on div "IMG_3524 .jpeg" at bounding box center [514, 260] width 56 height 56
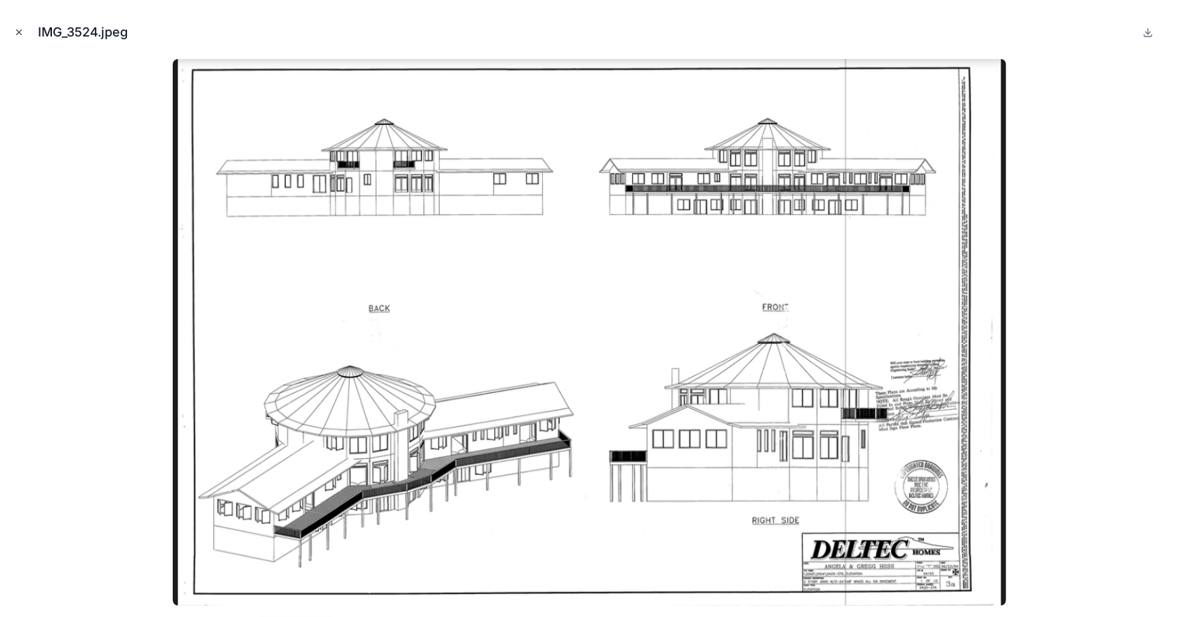
click at [21, 34] on icon "Close modal" at bounding box center [19, 32] width 5 height 5
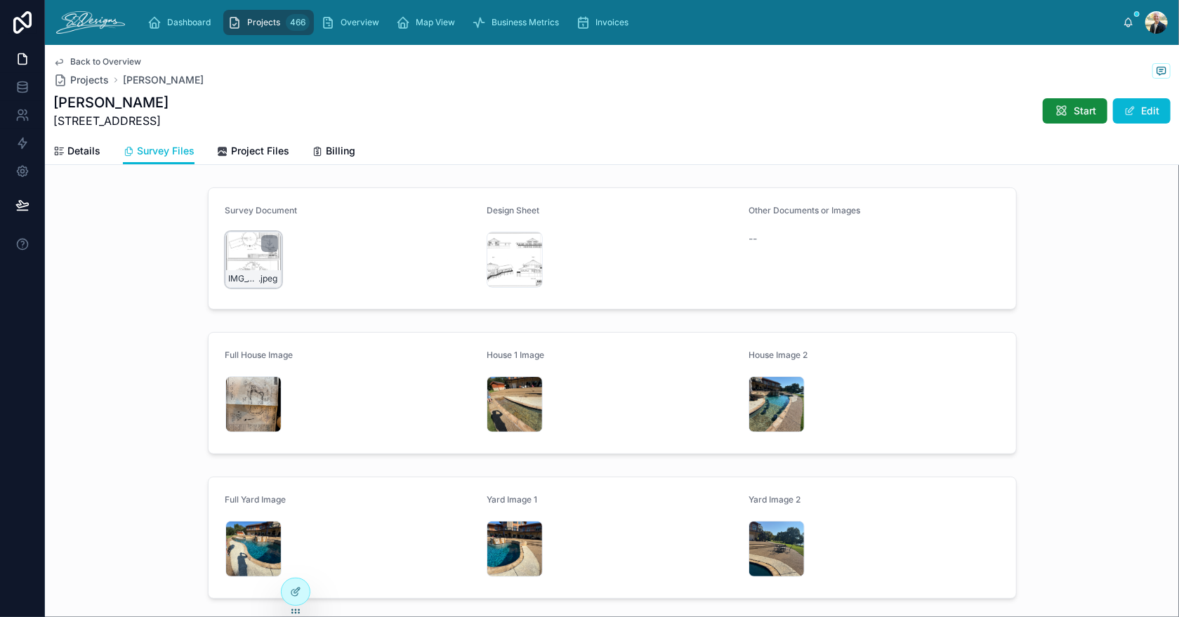
click at [238, 272] on div "IMG_3523 .jpeg" at bounding box center [253, 278] width 55 height 17
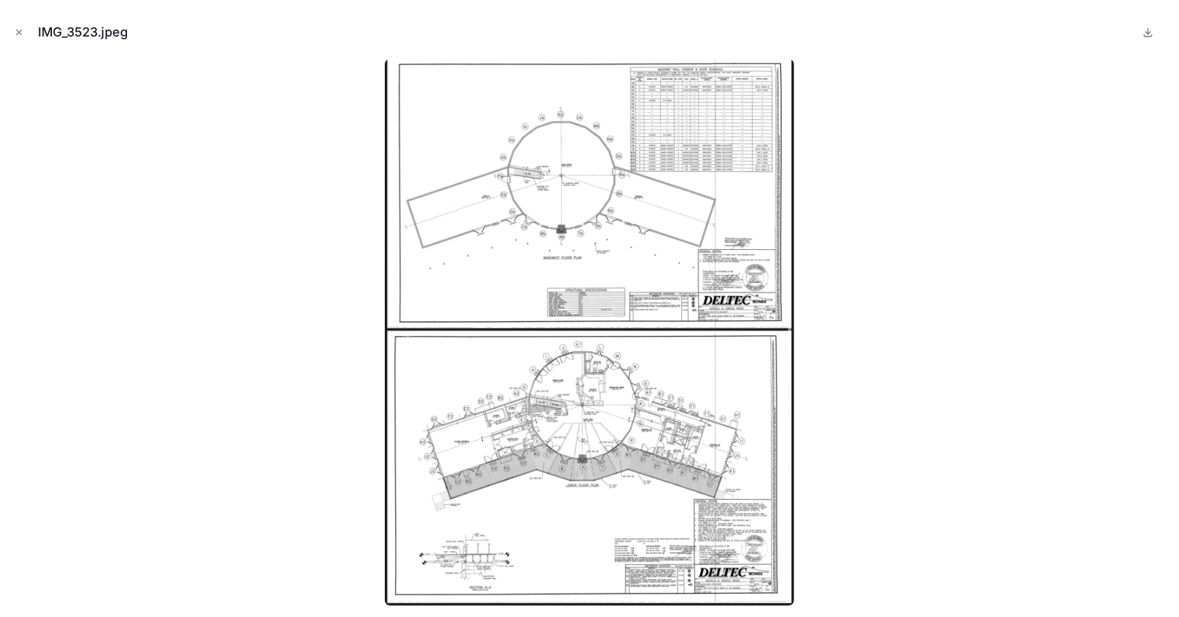
click at [573, 455] on img at bounding box center [589, 332] width 409 height 547
click at [22, 34] on icon "Close modal" at bounding box center [19, 32] width 10 height 10
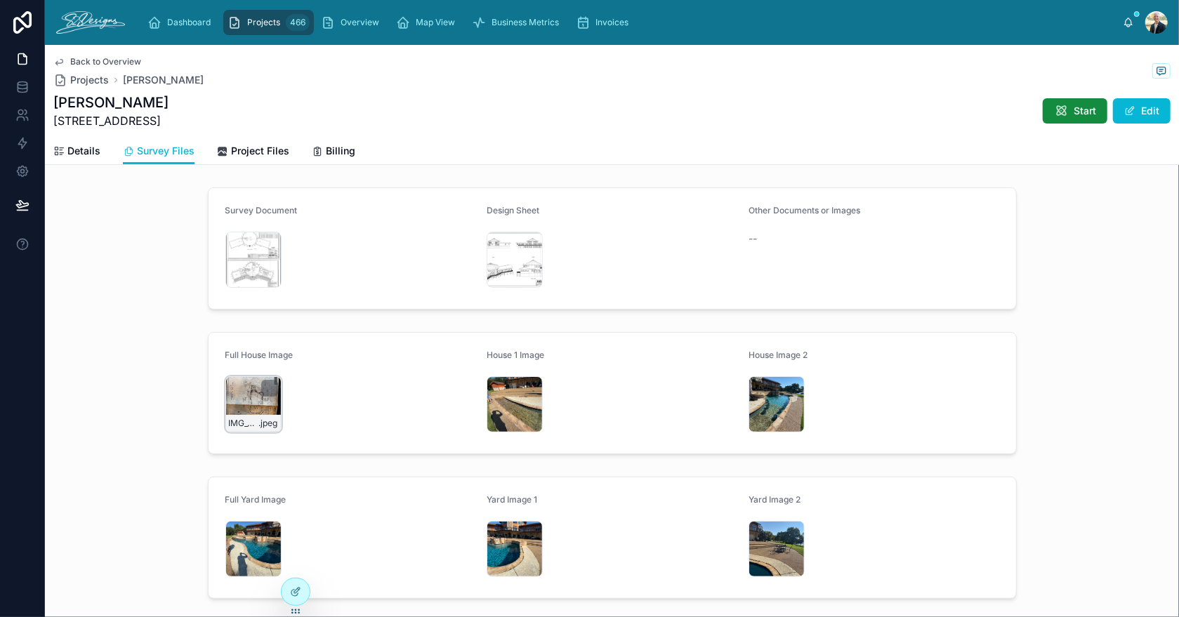
click at [244, 400] on div "IMG_3472 .jpeg" at bounding box center [253, 404] width 56 height 56
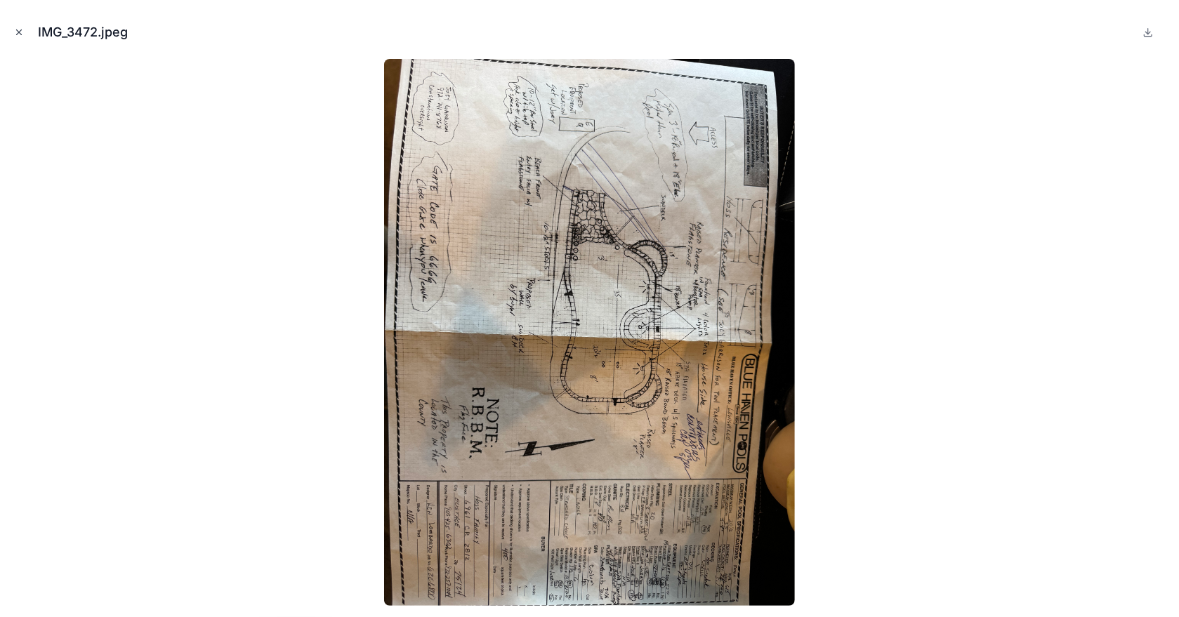
click at [15, 31] on icon "Close modal" at bounding box center [19, 32] width 10 height 10
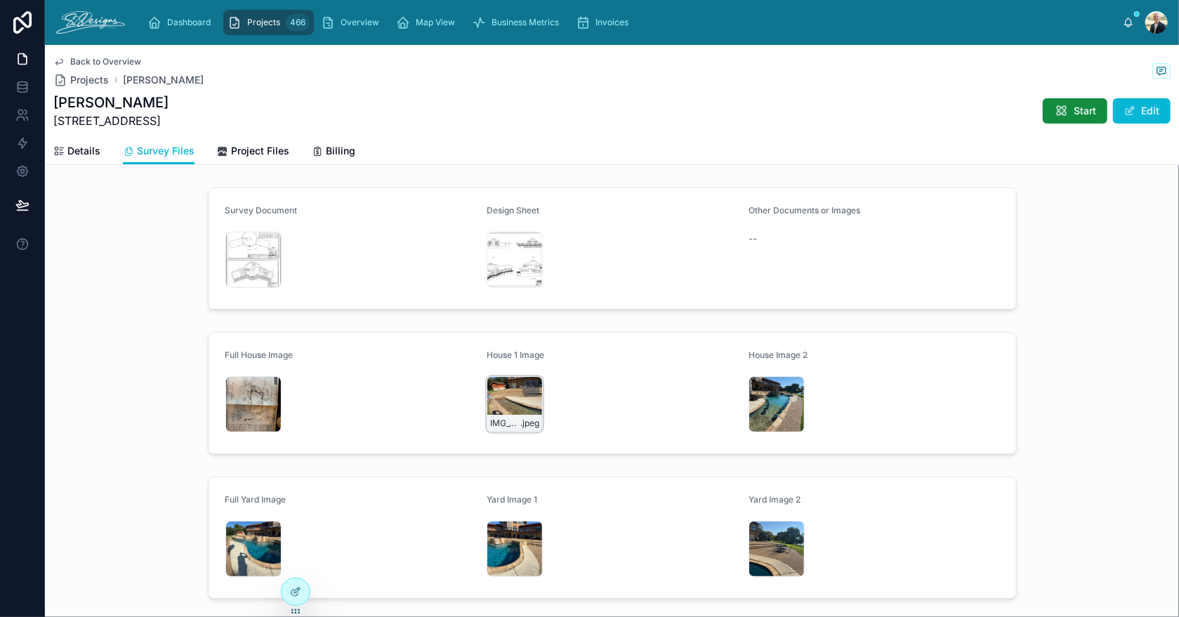
click at [502, 385] on div "IMG_3471 .jpeg" at bounding box center [514, 404] width 56 height 56
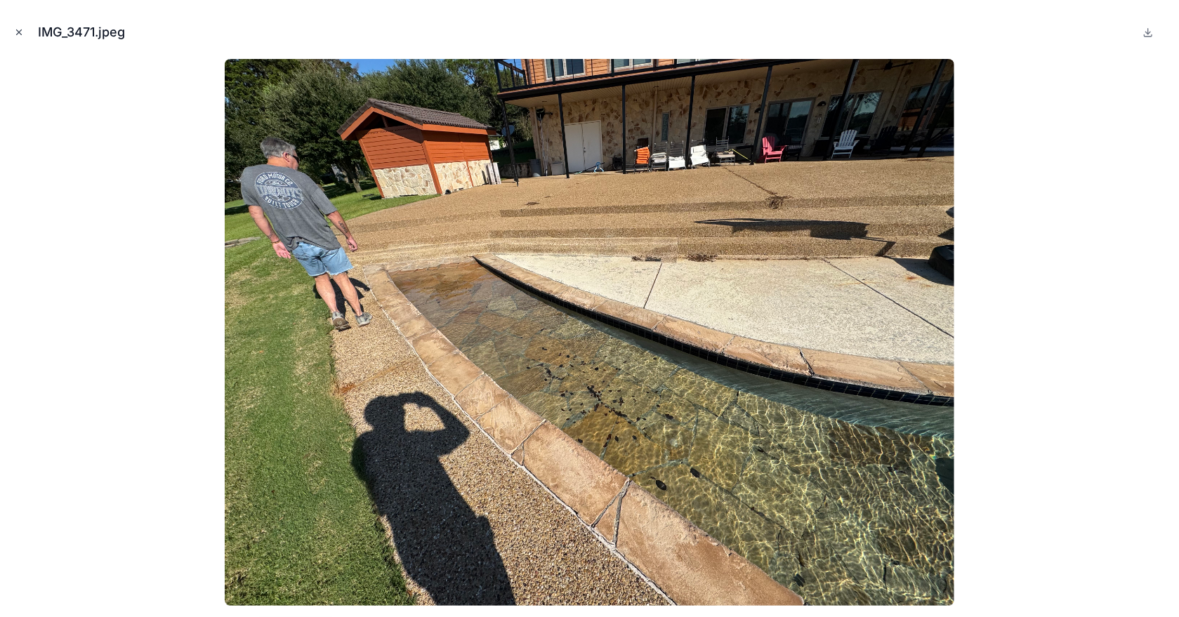
click at [18, 32] on icon "Close modal" at bounding box center [19, 32] width 5 height 5
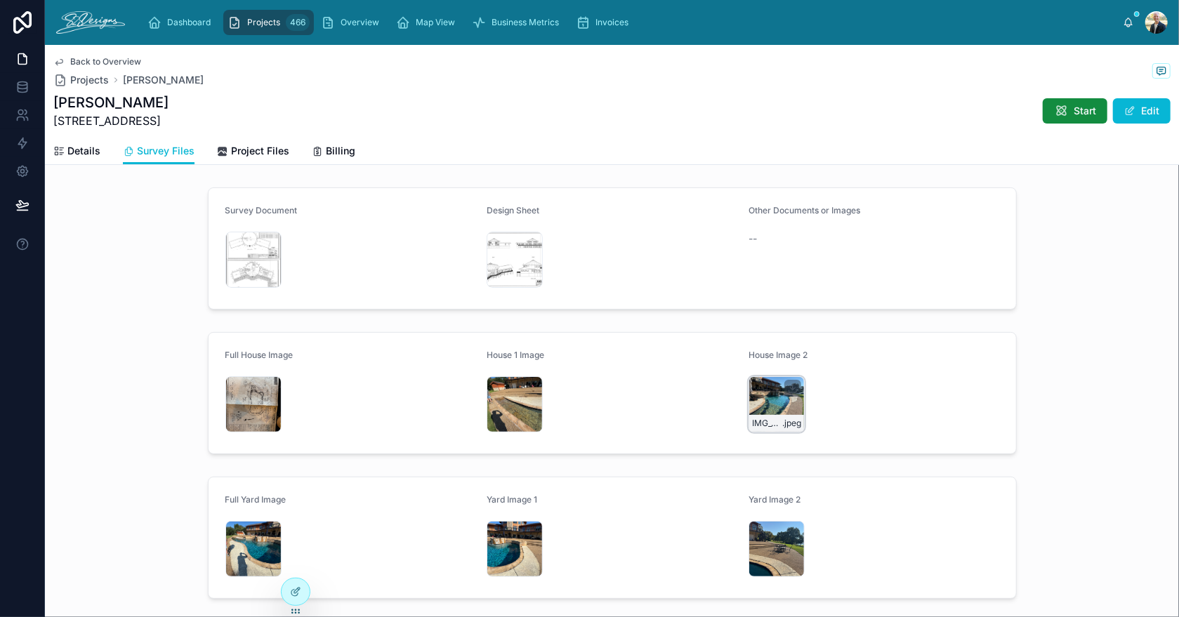
click at [766, 392] on div "IMG_3470 .jpeg" at bounding box center [776, 404] width 56 height 56
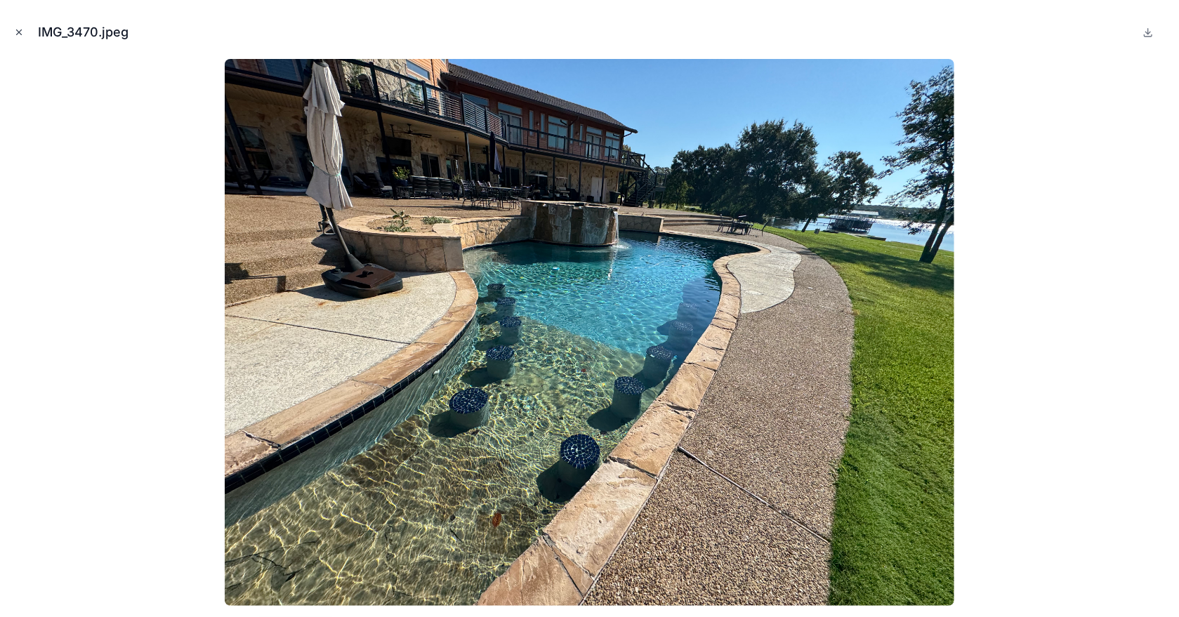
click at [16, 32] on icon "Close modal" at bounding box center [19, 32] width 10 height 10
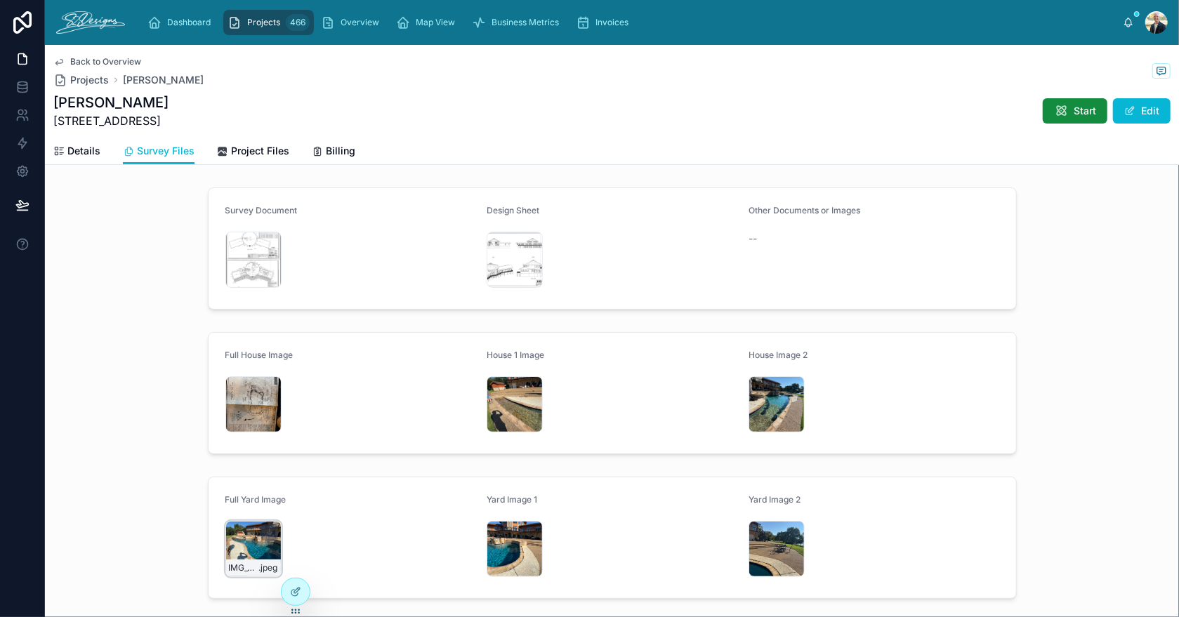
click at [241, 542] on div "IMG_3469 .jpeg" at bounding box center [253, 549] width 56 height 56
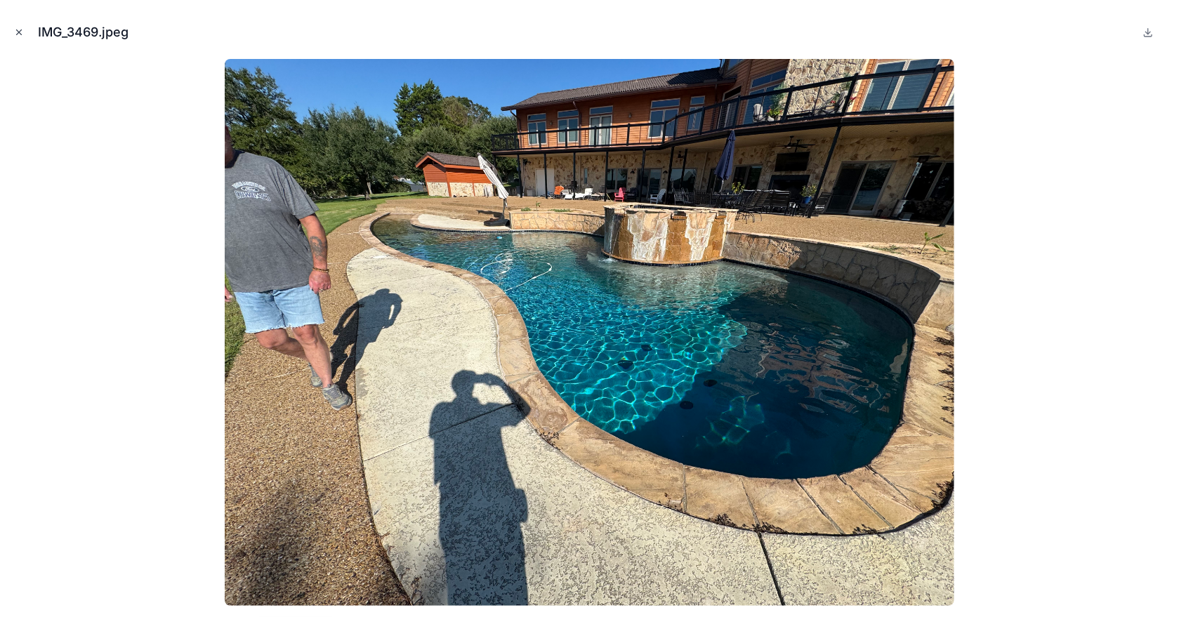
click at [18, 34] on icon "Close modal" at bounding box center [19, 32] width 5 height 5
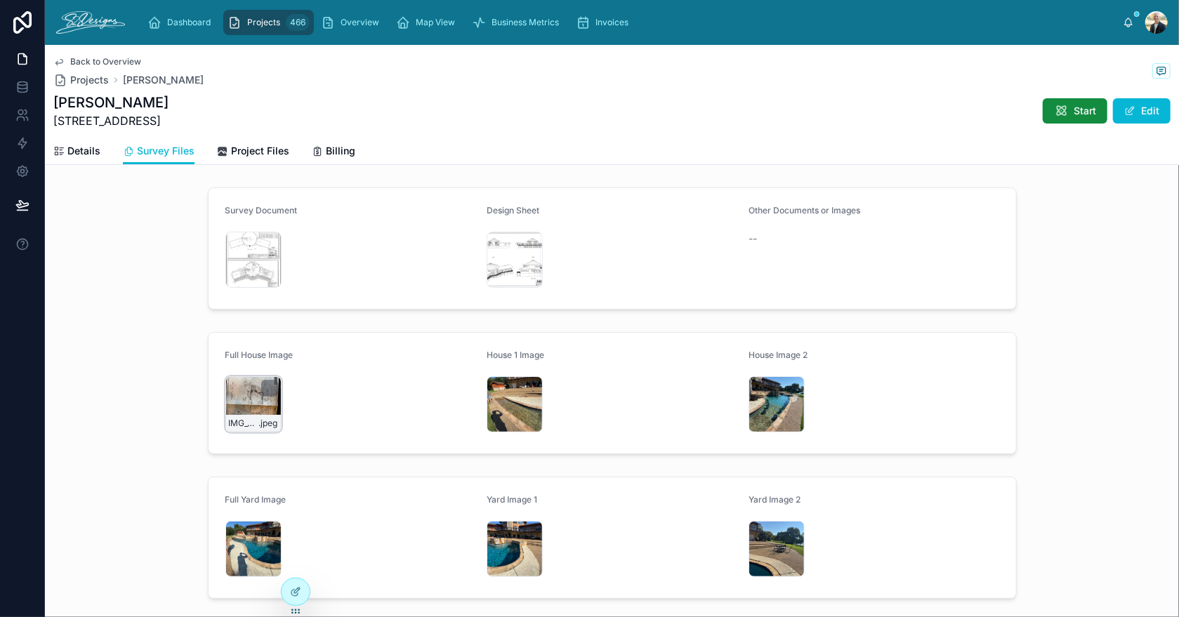
click at [230, 399] on div "IMG_3472 .jpeg" at bounding box center [253, 404] width 56 height 56
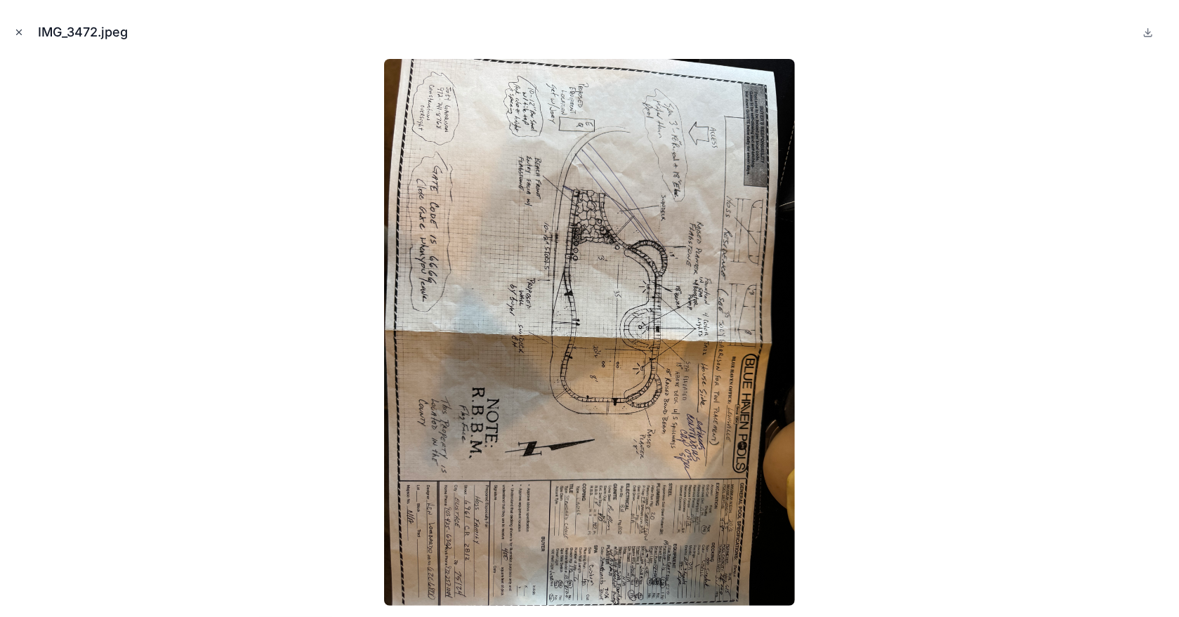
click at [20, 31] on icon "Close modal" at bounding box center [19, 32] width 5 height 5
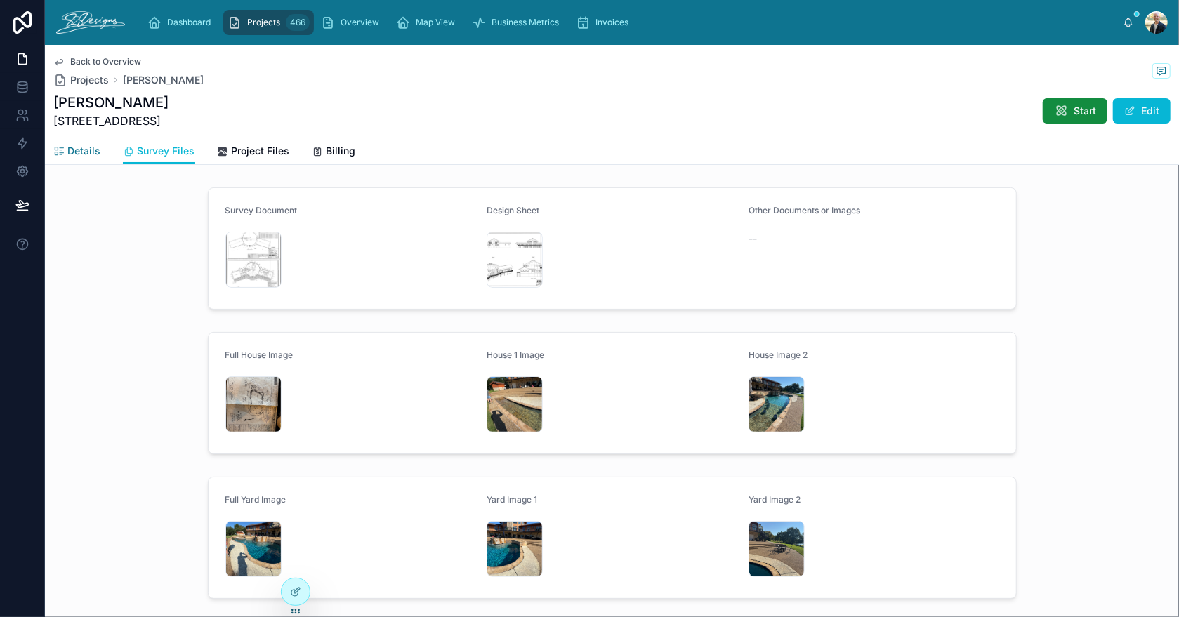
click at [93, 152] on span "Details" at bounding box center [83, 151] width 33 height 14
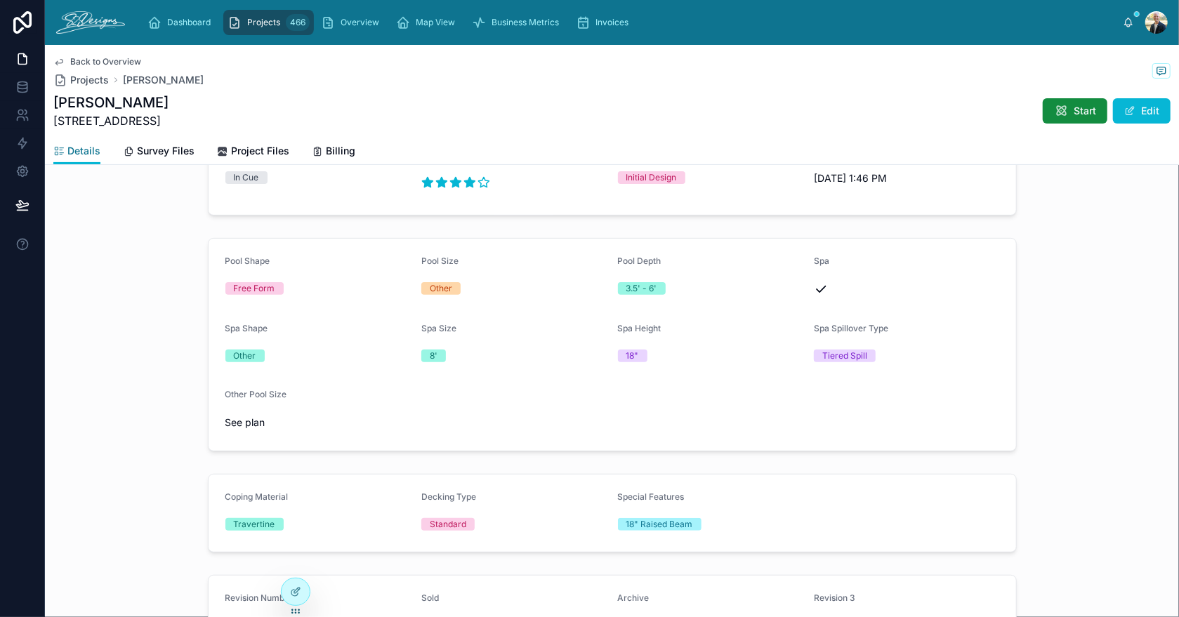
scroll to position [186, 0]
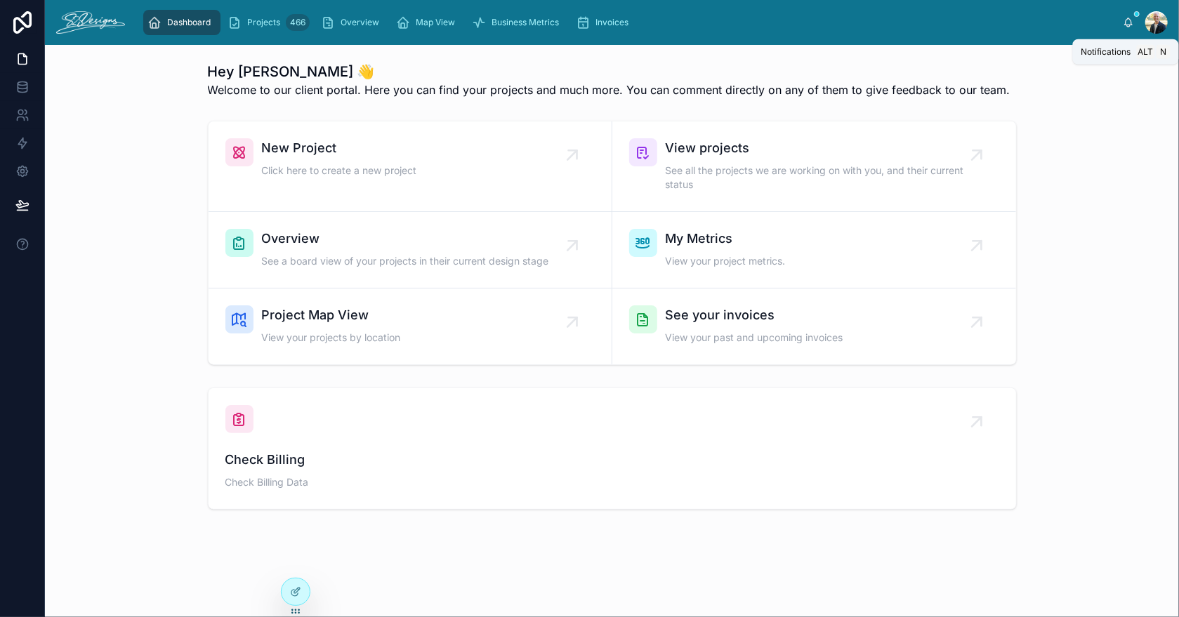
click at [1127, 22] on icon at bounding box center [1127, 22] width 11 height 11
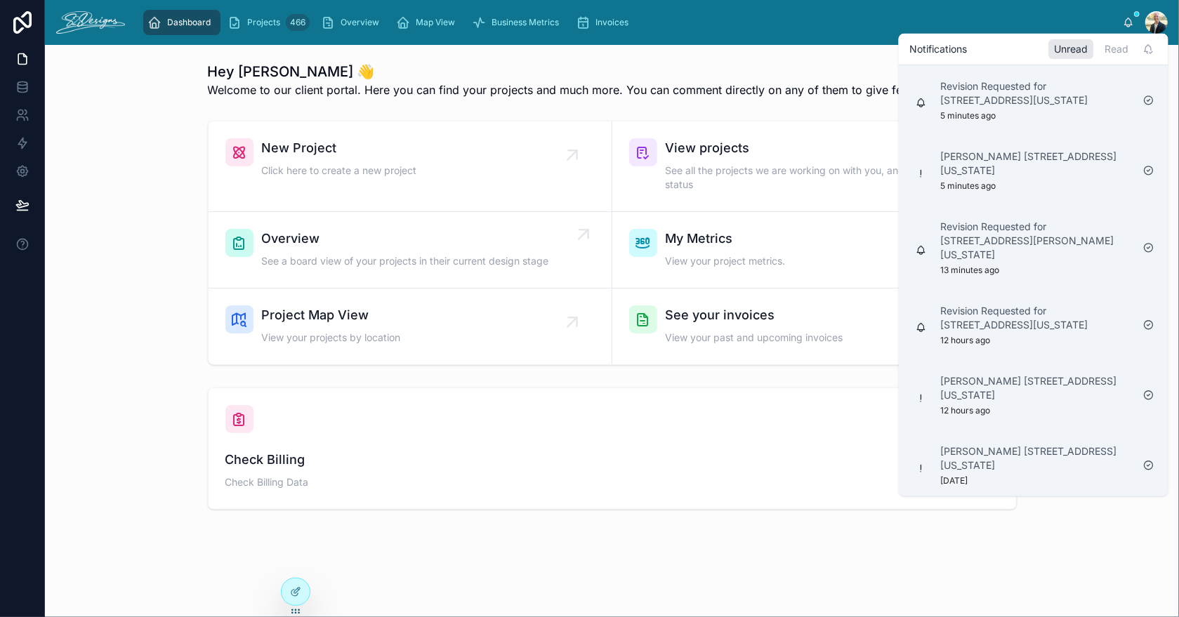
click at [540, 262] on span "See a board view of your projects in their current design stage" at bounding box center [405, 261] width 287 height 14
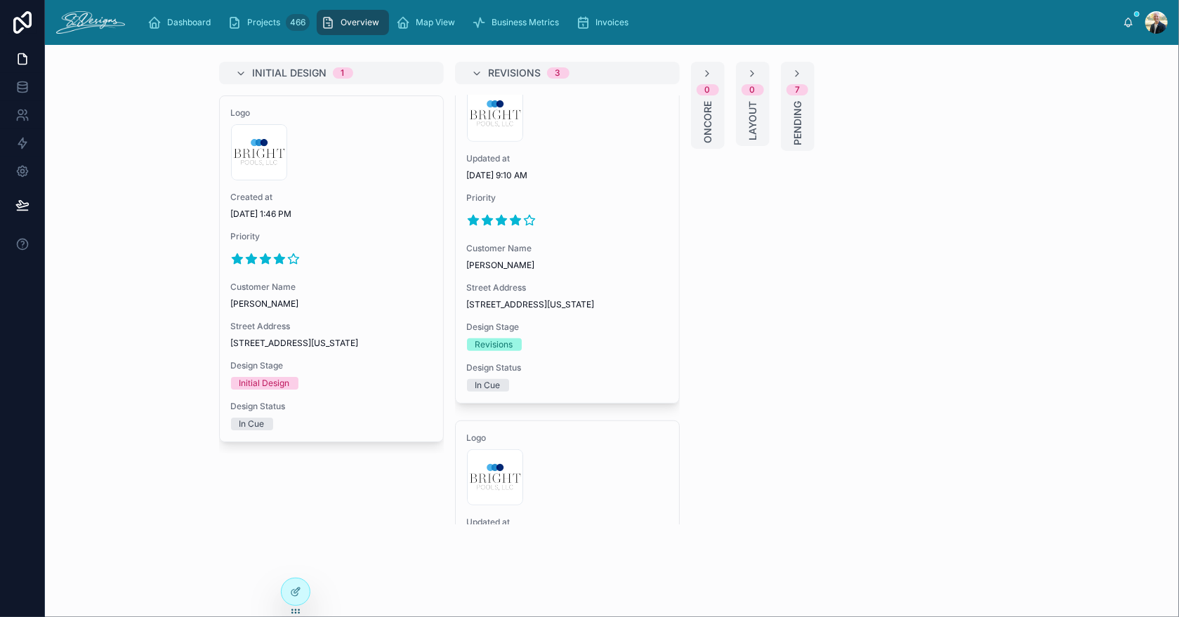
scroll to position [687, 0]
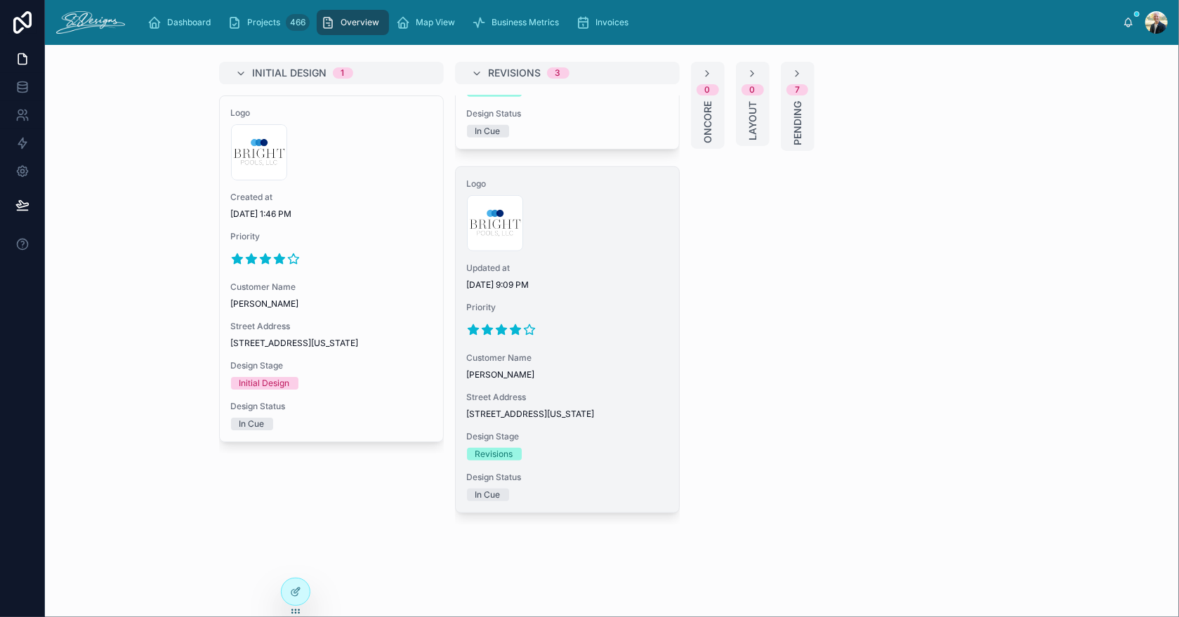
click at [609, 302] on span "Priority" at bounding box center [567, 307] width 201 height 11
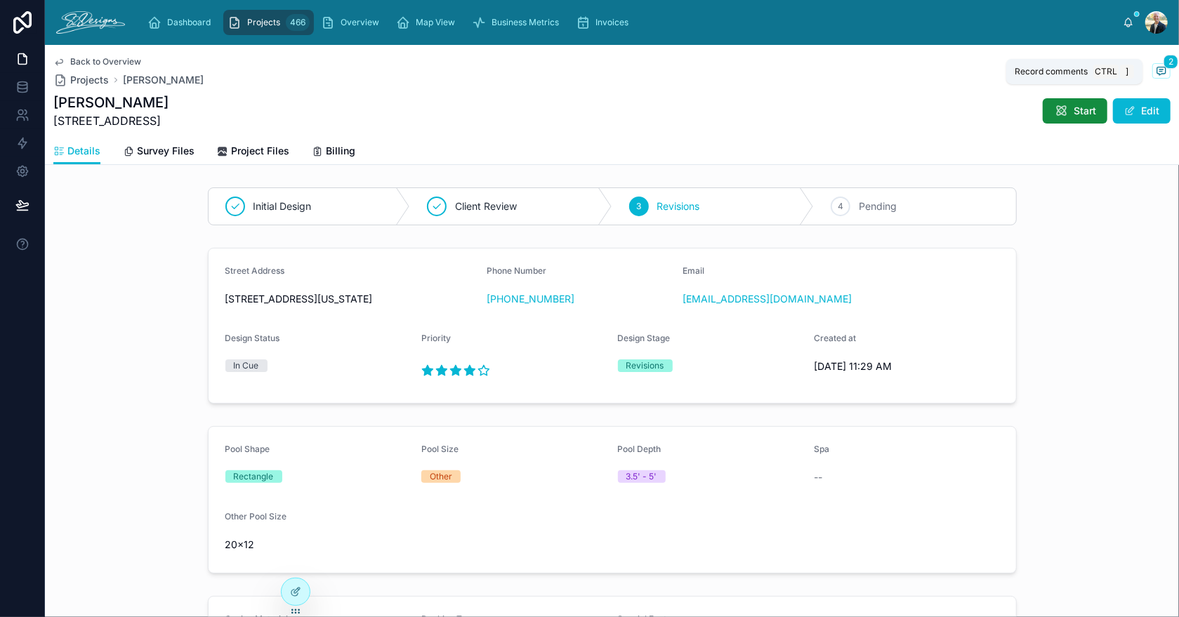
click at [1157, 73] on icon at bounding box center [1161, 71] width 8 height 8
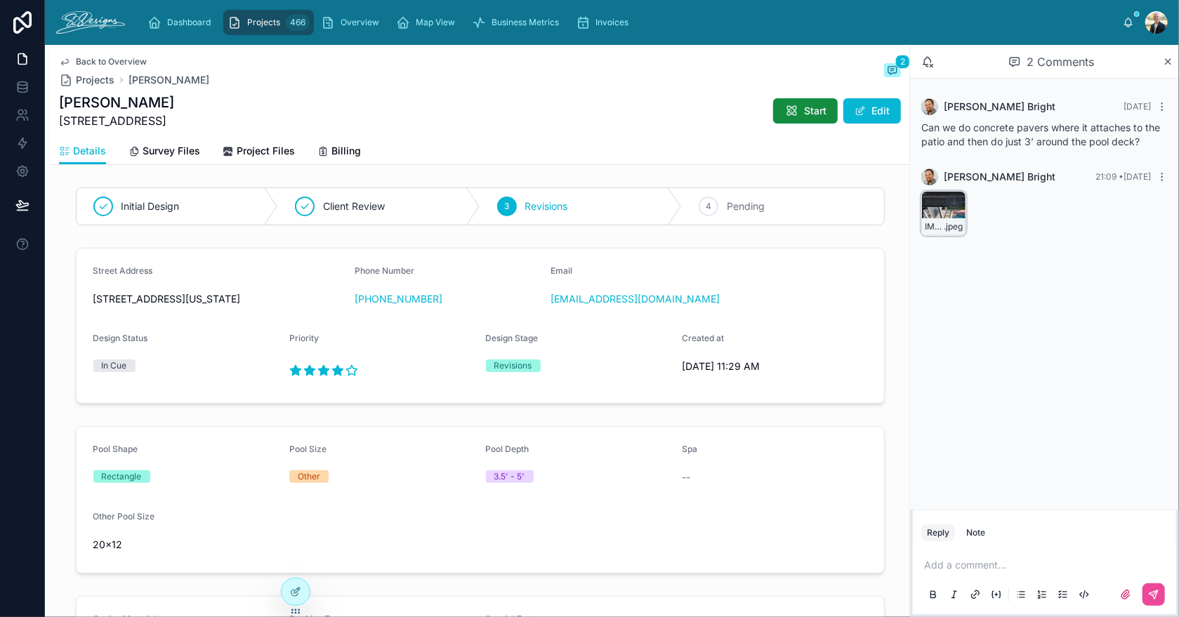
click at [931, 210] on div "IMG_3531 .jpeg" at bounding box center [943, 213] width 45 height 45
